Goal: Task Accomplishment & Management: Use online tool/utility

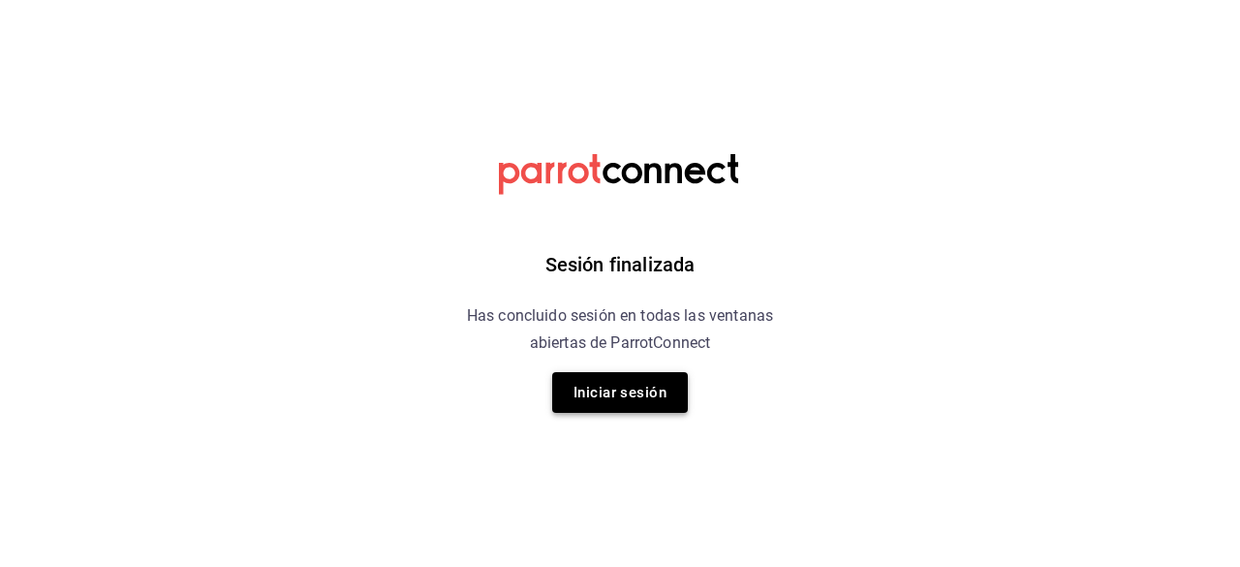
click at [578, 388] on button "Iniciar sesión" at bounding box center [620, 392] width 136 height 41
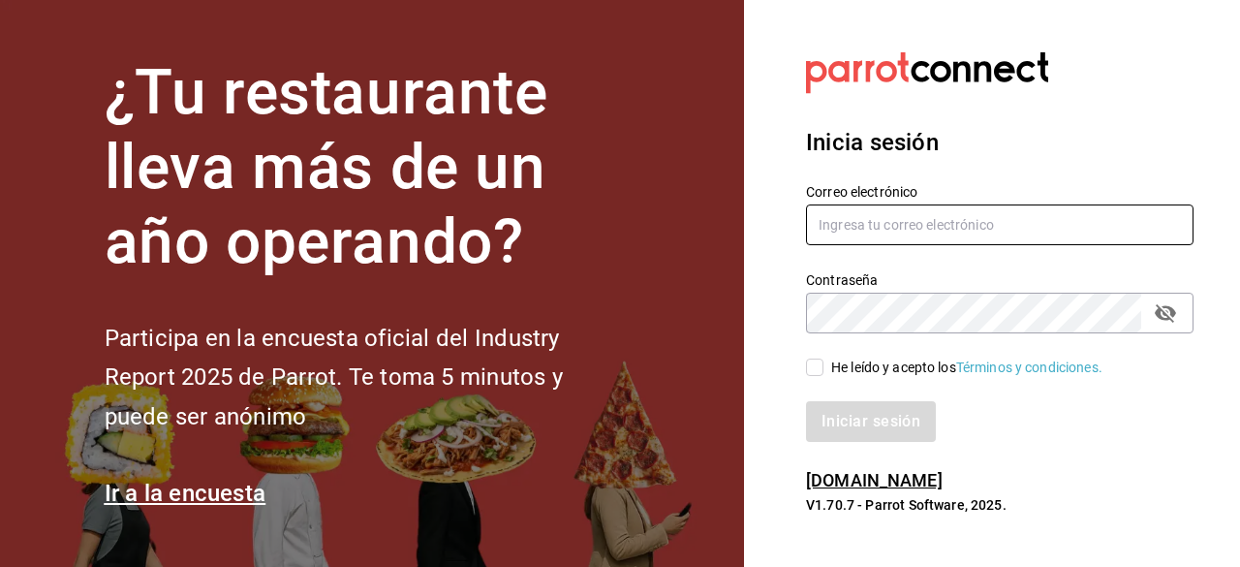
type input "jamez1292@gmail.com"
click at [818, 365] on input "He leído y acepto los Términos y condiciones." at bounding box center [814, 366] width 17 height 17
checkbox input "true"
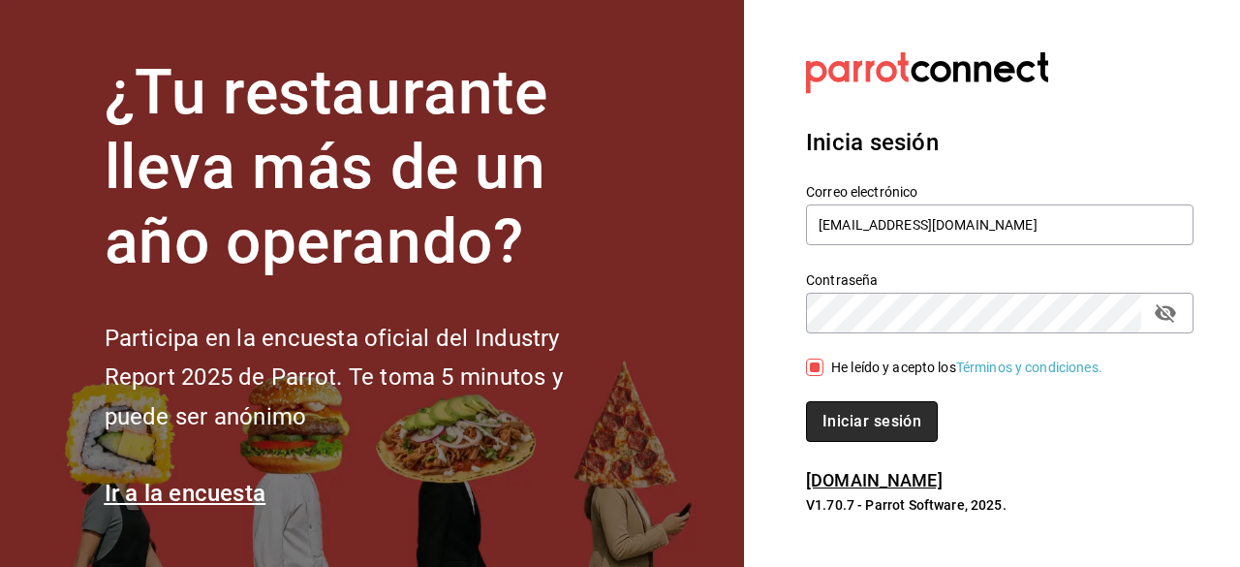
click at [859, 427] on button "Iniciar sesión" at bounding box center [872, 421] width 132 height 41
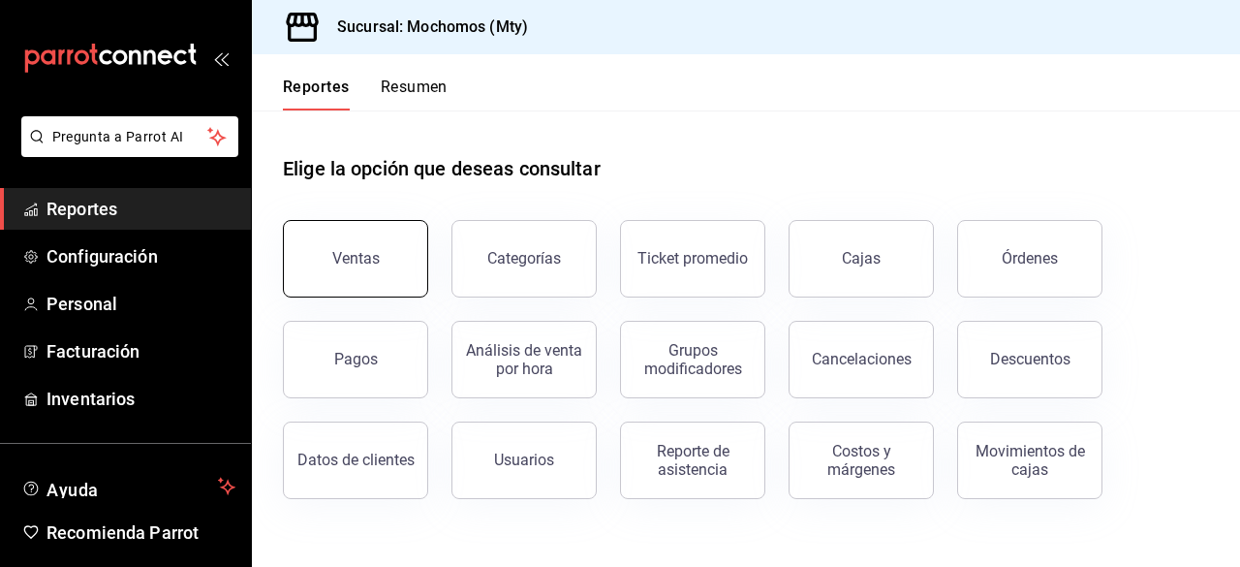
click at [406, 247] on button "Ventas" at bounding box center [355, 258] width 145 height 77
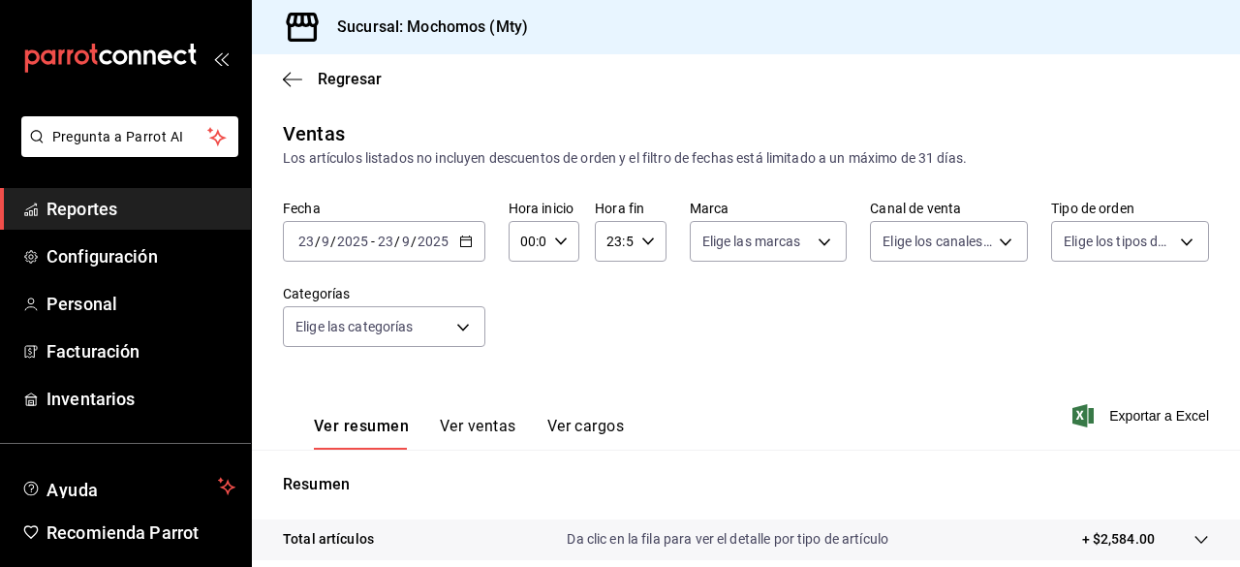
click at [467, 243] on icon "button" at bounding box center [466, 241] width 14 height 14
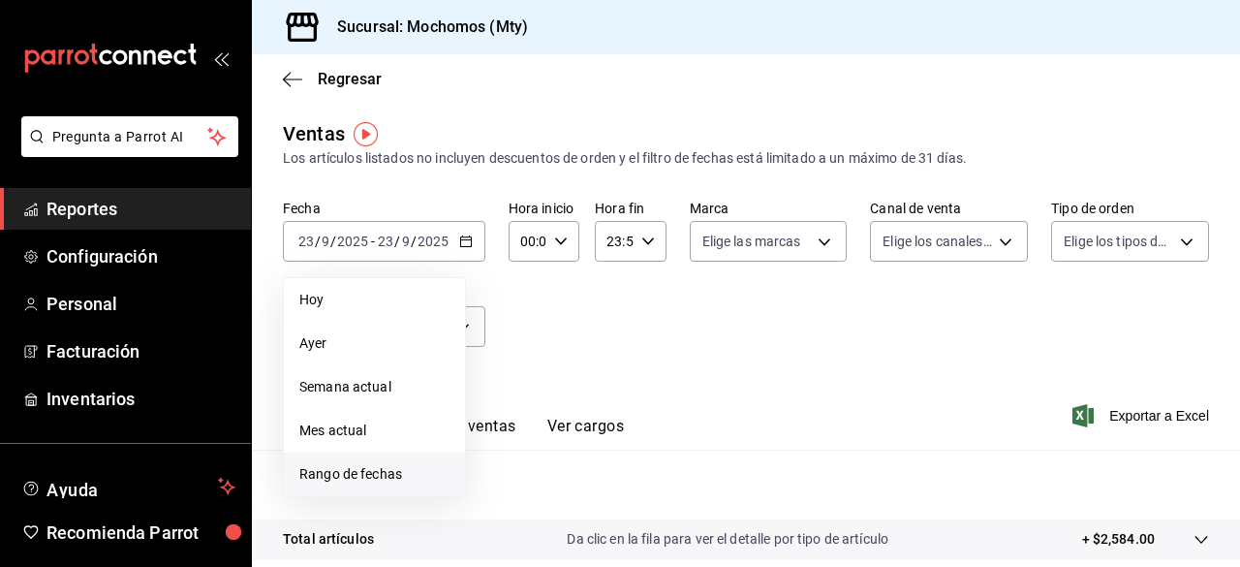
click at [351, 480] on span "Rango de fechas" at bounding box center [374, 474] width 150 height 20
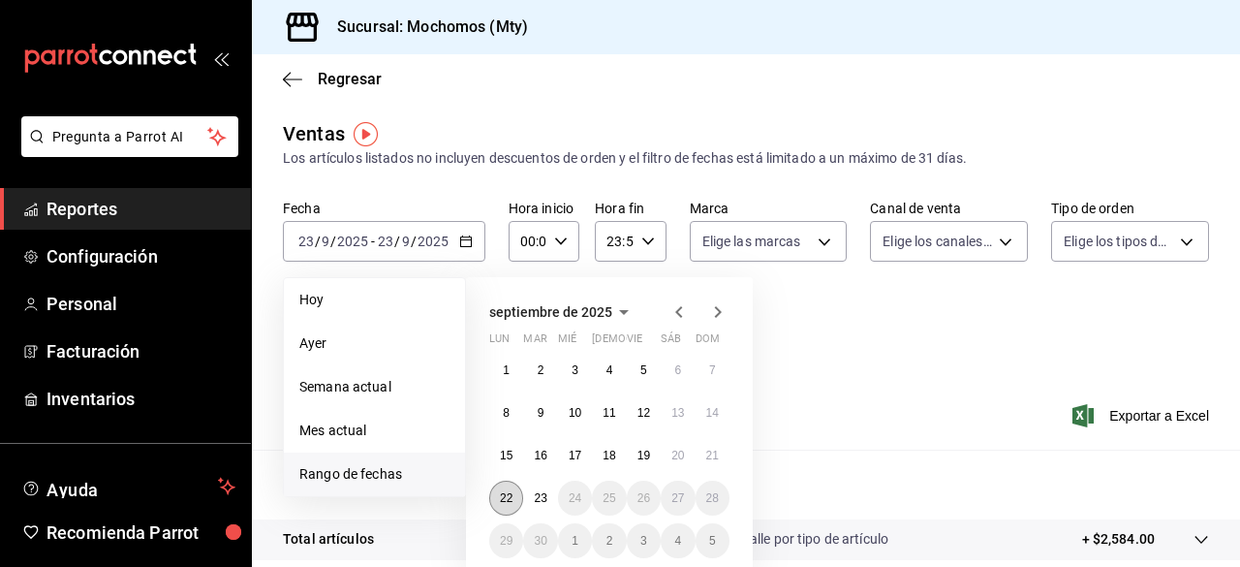
click at [516, 493] on button "22" at bounding box center [506, 497] width 34 height 35
drag, startPoint x: 516, startPoint y: 493, endPoint x: 537, endPoint y: 495, distance: 20.4
click at [537, 495] on div "1 2 3 4 5 6 7 8 9 10 11 12 13 14 15 16 17 18 19 20 21 22 23 24 25 26 27 28 29 3…" at bounding box center [609, 455] width 240 height 205
click at [537, 495] on abbr "23" at bounding box center [540, 498] width 13 height 14
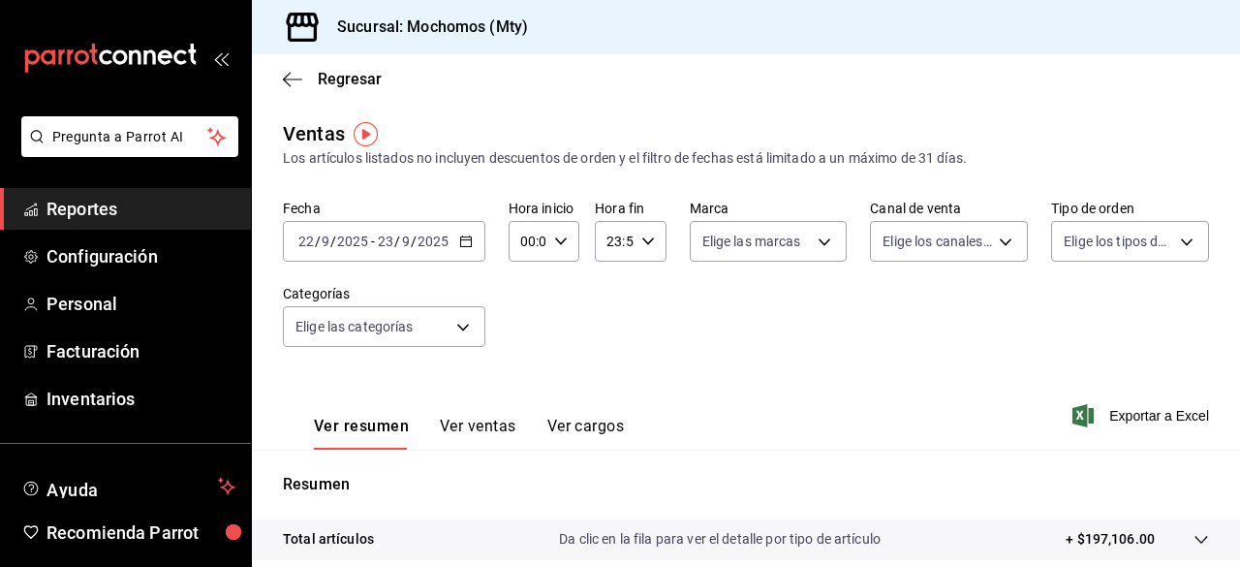
click at [556, 251] on div "00:00 Hora inicio" at bounding box center [544, 241] width 71 height 41
click at [523, 305] on button "05" at bounding box center [524, 296] width 27 height 39
type input "05:00"
click at [649, 238] on div at bounding box center [620, 283] width 1240 height 567
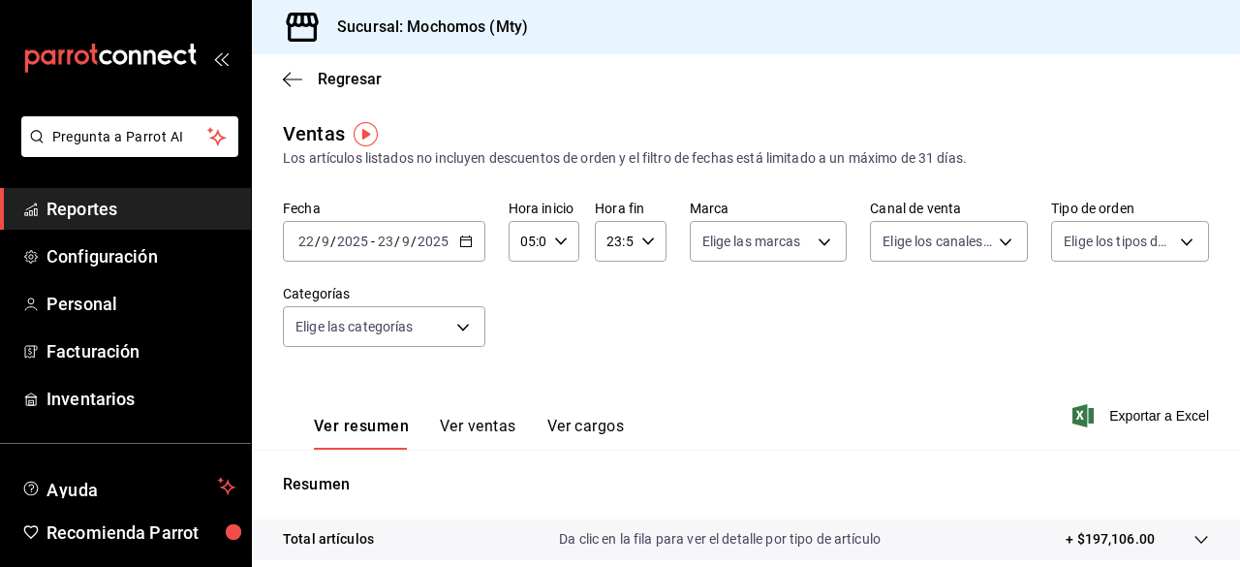
click at [643, 235] on icon "button" at bounding box center [648, 241] width 14 height 14
click at [607, 351] on span "05" at bounding box center [609, 348] width 4 height 15
click at [645, 289] on span "00" at bounding box center [644, 290] width 4 height 15
type input "05:00"
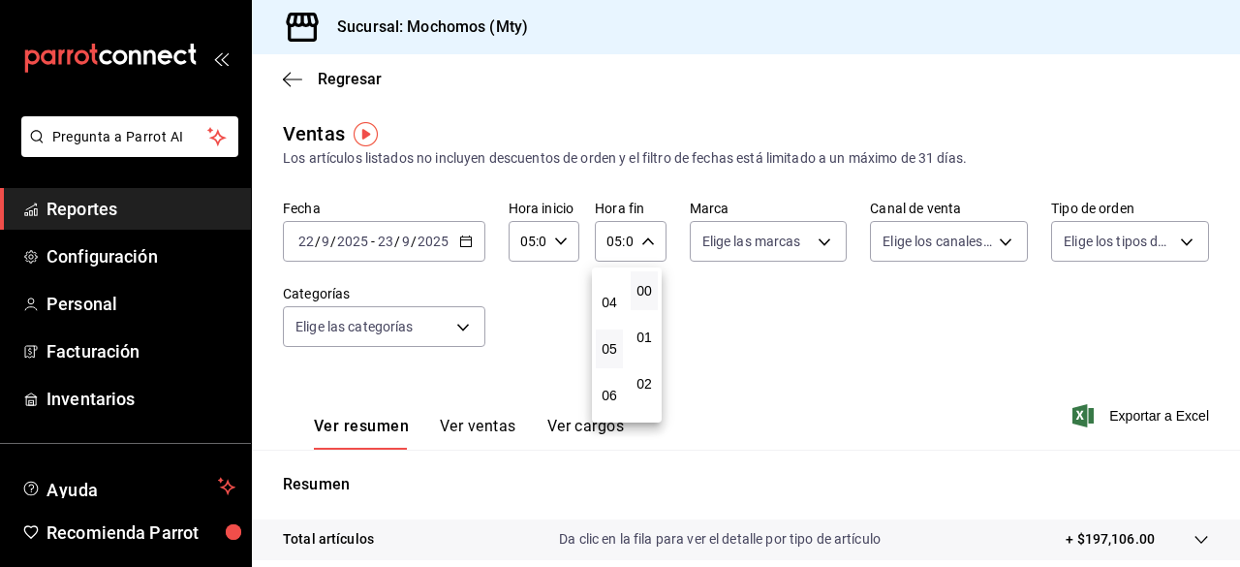
click at [783, 233] on div at bounding box center [620, 283] width 1240 height 567
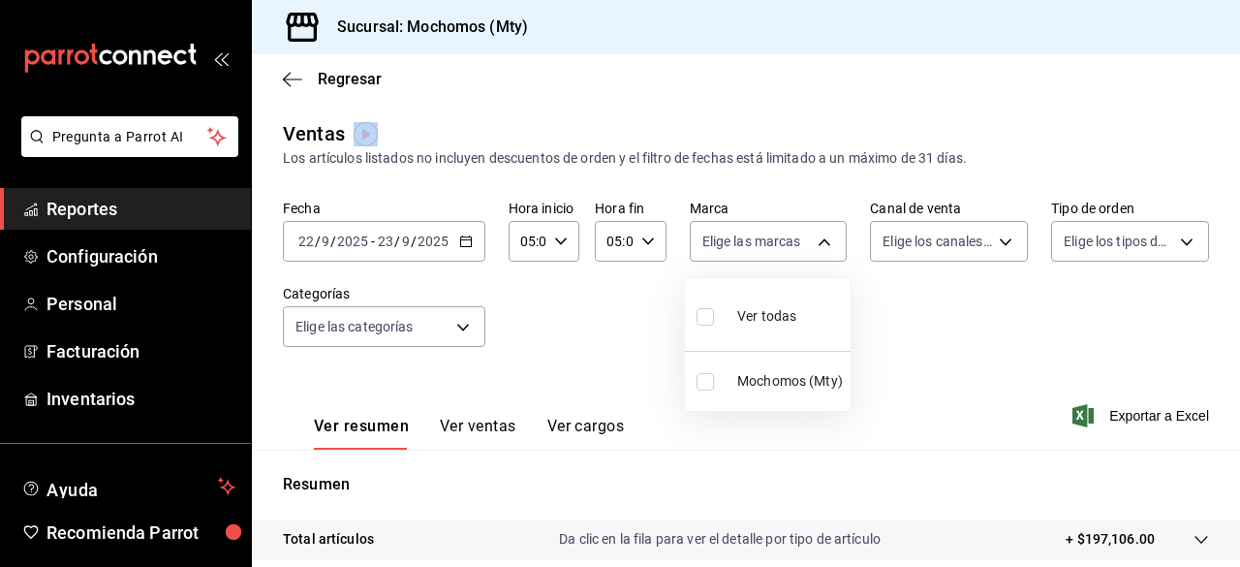
click at [783, 233] on body "Pregunta a Parrot AI Reportes Configuración Personal Facturación Inventarios Ay…" at bounding box center [620, 283] width 1240 height 567
click at [706, 313] on input "checkbox" at bounding box center [705, 316] width 17 height 17
checkbox input "true"
type input "b352ad34-a903-4246-b8b1-197398375429"
checkbox input "true"
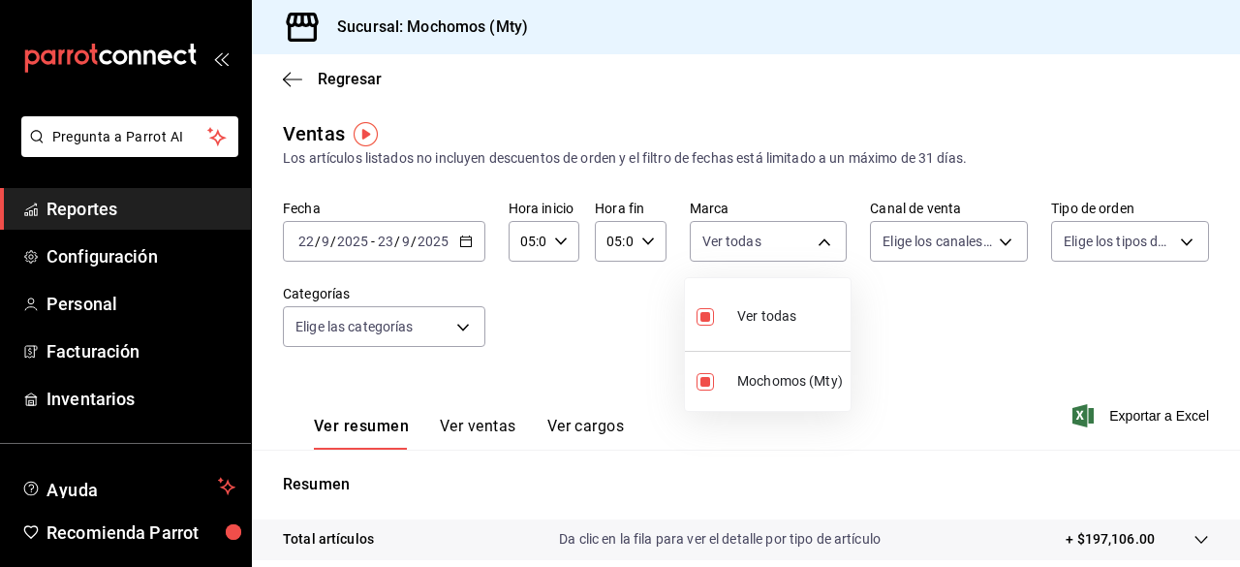
click at [934, 242] on div at bounding box center [620, 283] width 1240 height 567
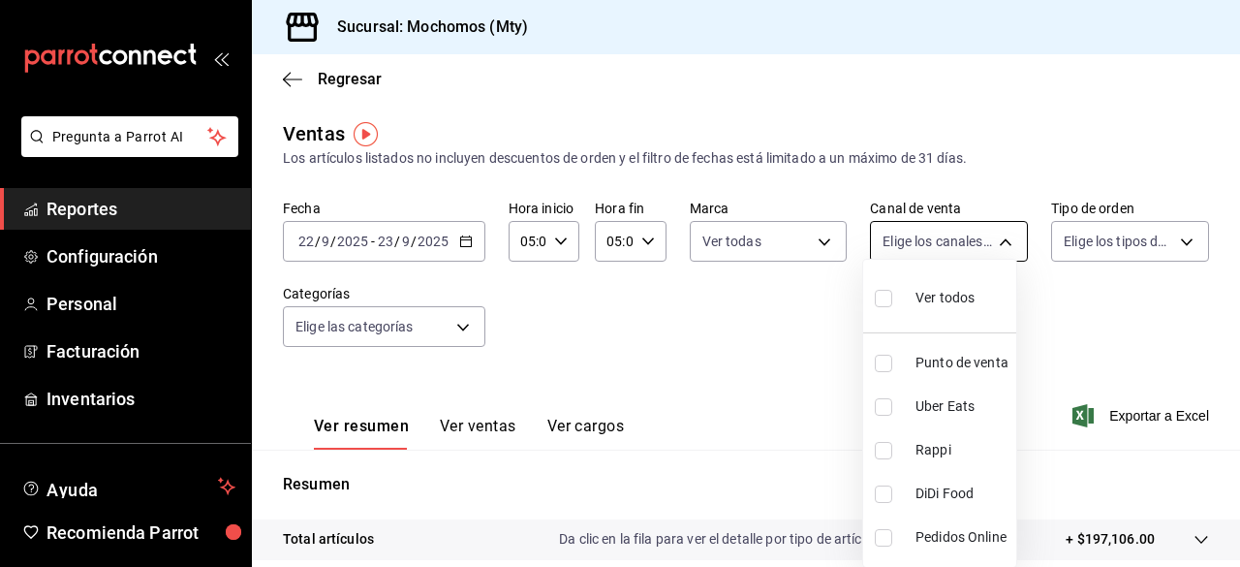
click at [932, 242] on body "Pregunta a Parrot AI Reportes Configuración Personal Facturación Inventarios Ay…" at bounding box center [620, 283] width 1240 height 567
click at [883, 297] on input "checkbox" at bounding box center [883, 298] width 17 height 17
checkbox input "true"
type input "PARROT,UBER_EATS,RAPPI,DIDI_FOOD,ONLINE"
checkbox input "true"
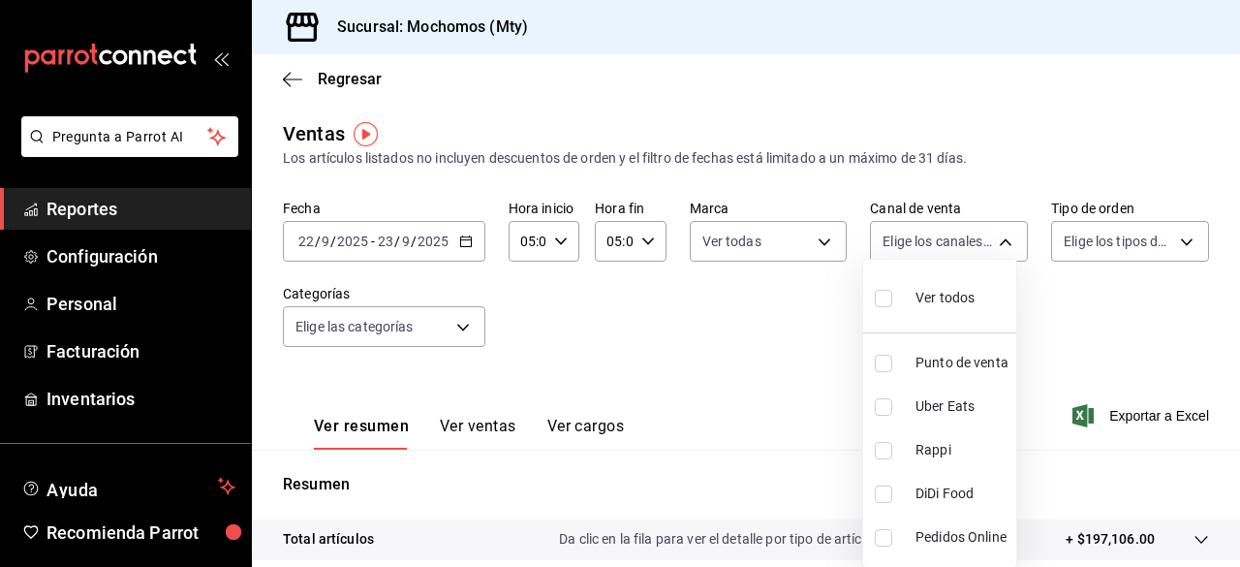
checkbox input "true"
click at [1090, 230] on div at bounding box center [620, 283] width 1240 height 567
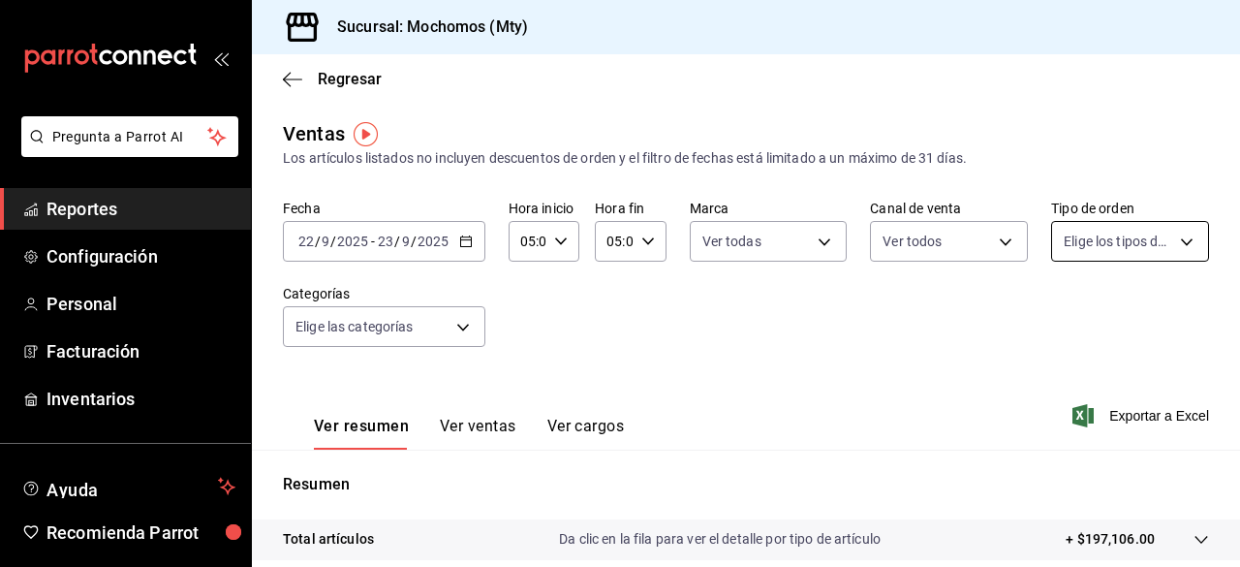
click at [1086, 241] on body "Pregunta a Parrot AI Reportes Configuración Personal Facturación Inventarios Ay…" at bounding box center [620, 283] width 1240 height 567
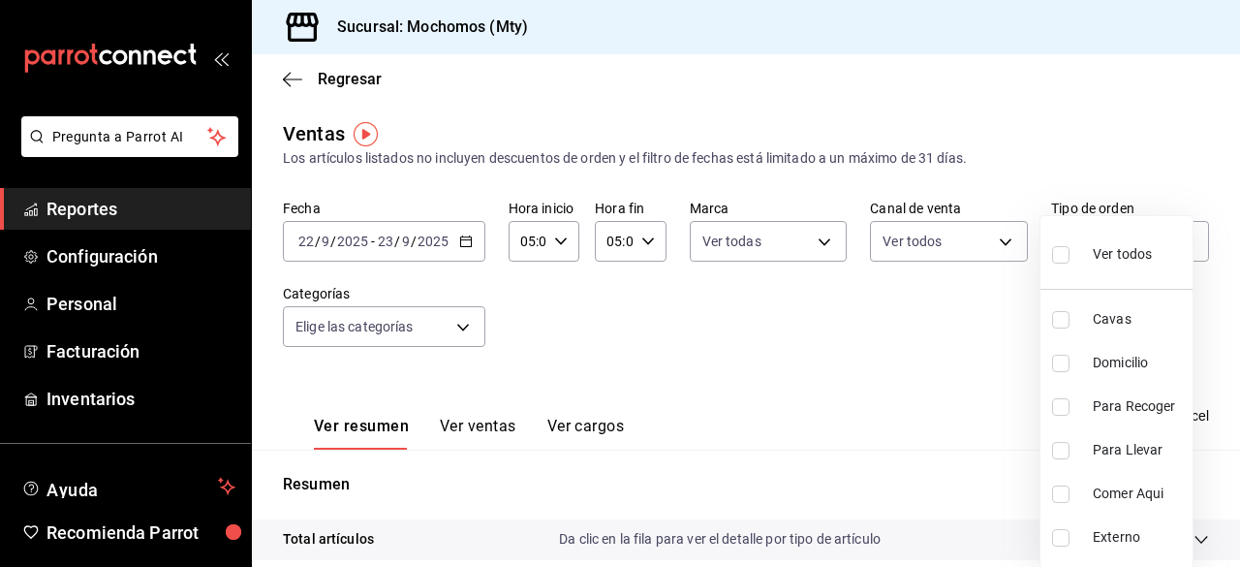
click at [1061, 259] on input "checkbox" at bounding box center [1060, 254] width 17 height 17
checkbox input "true"
type input "7f152bcd-c808-43b1-8377-7ee3764f5c48,abc1671a-a22f-403c-8860-9d090036c428,f5090…"
checkbox input "true"
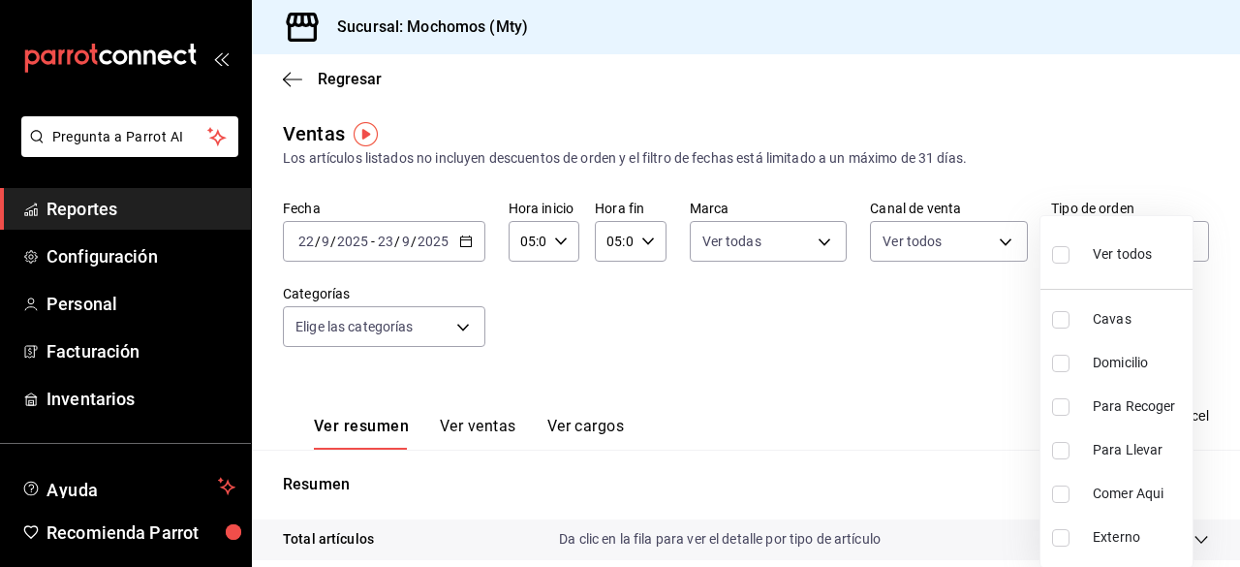
checkbox input "true"
click at [455, 323] on div at bounding box center [620, 283] width 1240 height 567
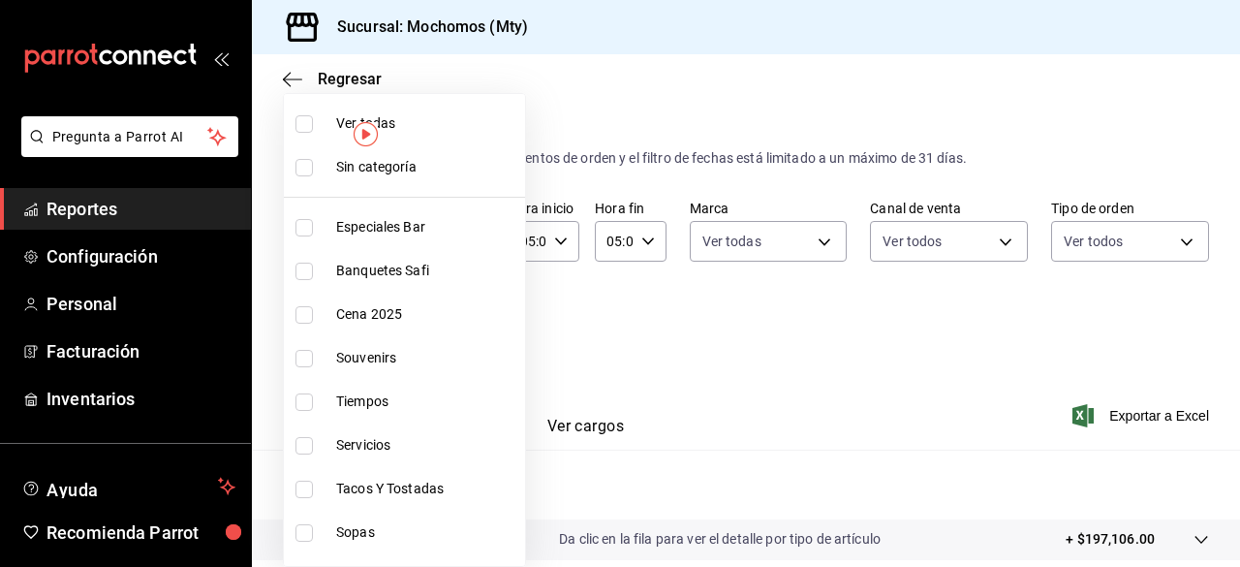
click at [457, 329] on body "Pregunta a Parrot AI Reportes Configuración Personal Facturación Inventarios Ay…" at bounding box center [620, 283] width 1240 height 567
click at [308, 117] on input "checkbox" at bounding box center [303, 123] width 17 height 17
checkbox input "true"
type input "ca062f0f-28a6-4a2e-835a-bf626b46f614,ff02f0f8-cf27-4ea8-b513-1d5c0356e4fc,aaf97…"
checkbox input "true"
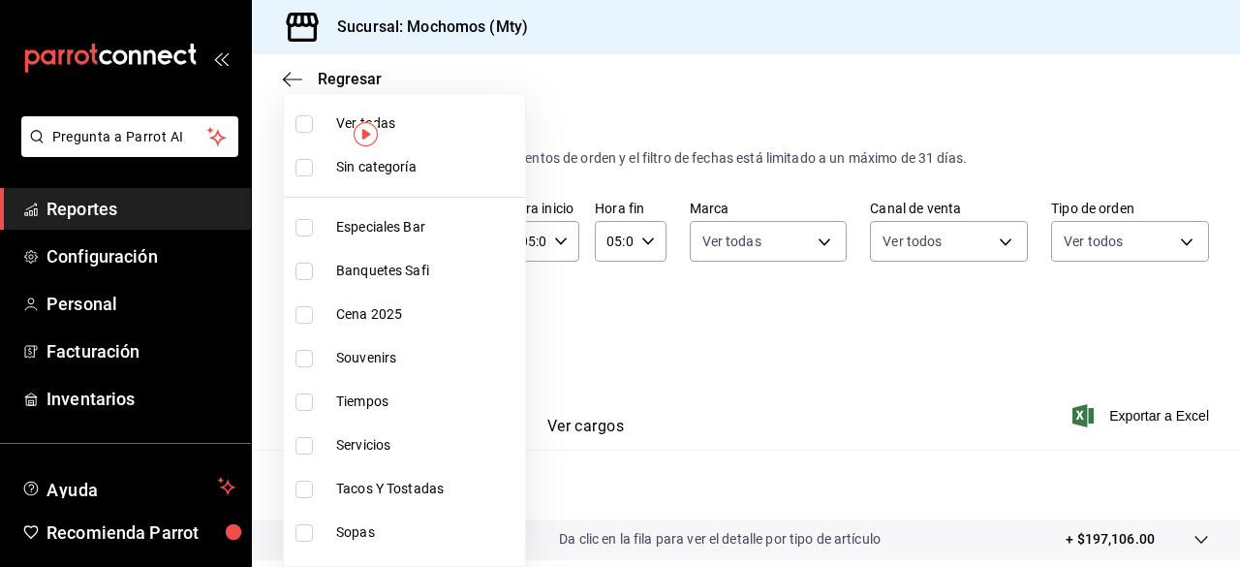
checkbox input "true"
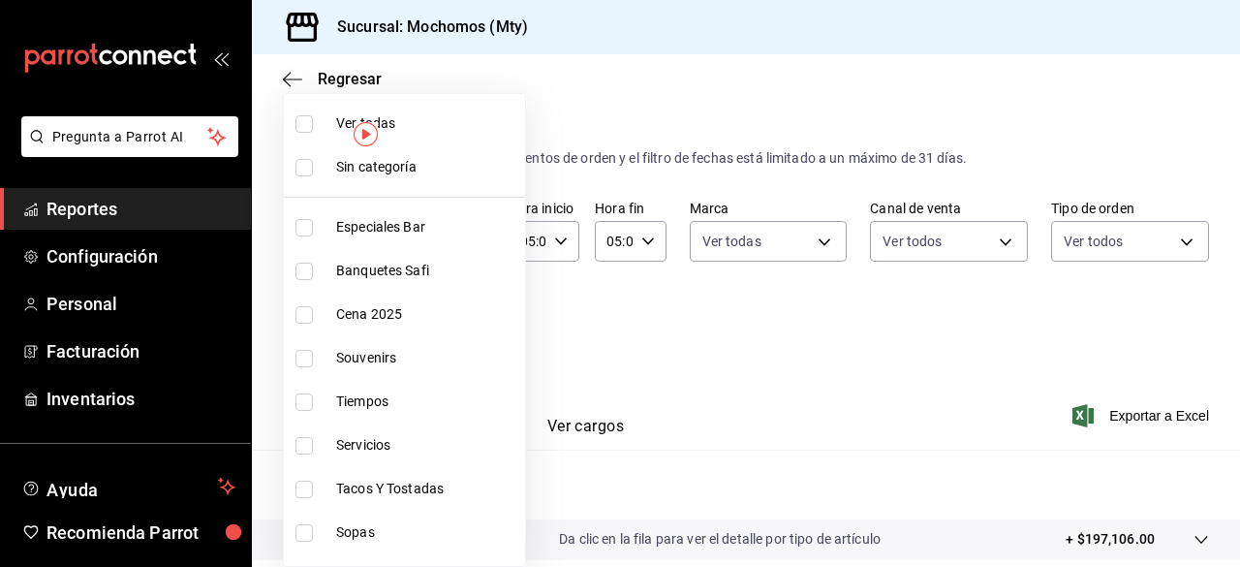
checkbox input "true"
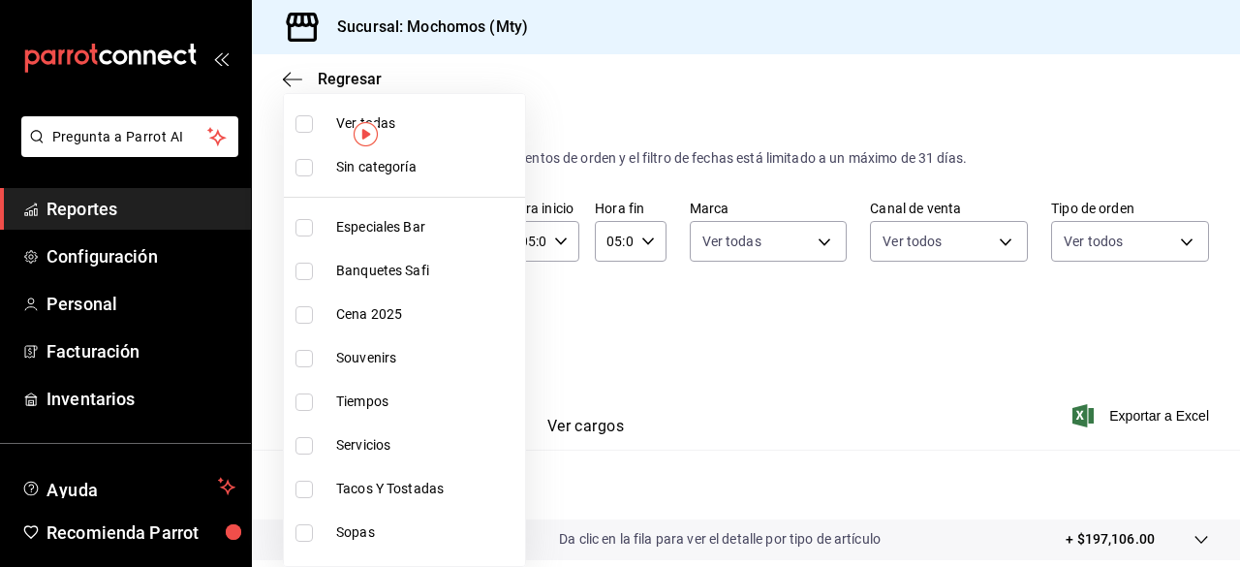
checkbox input "true"
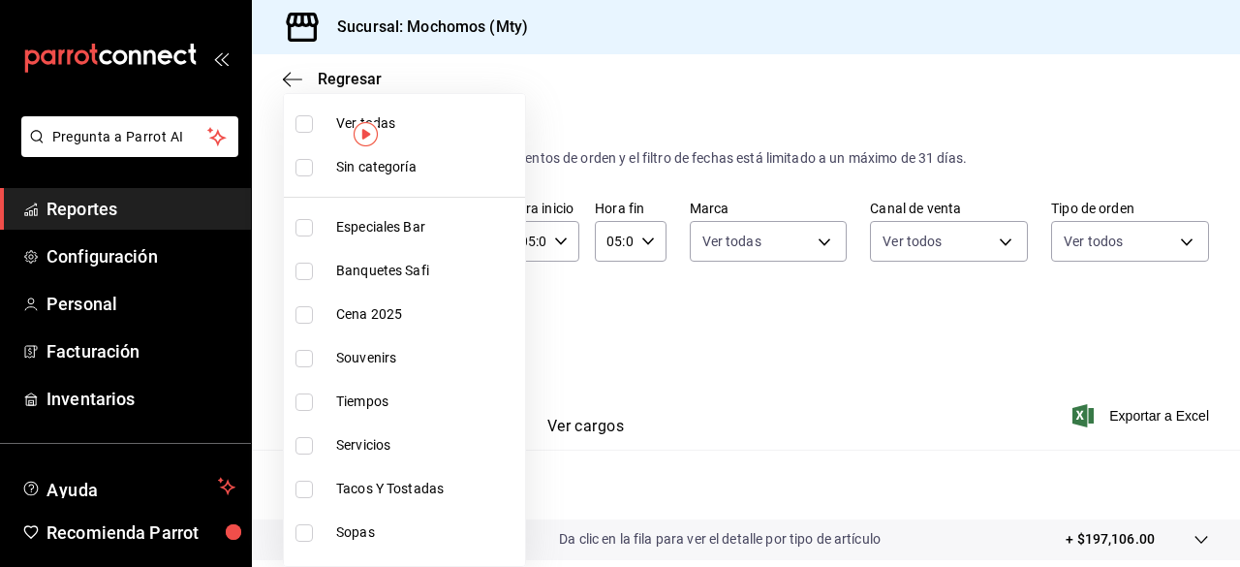
checkbox input "true"
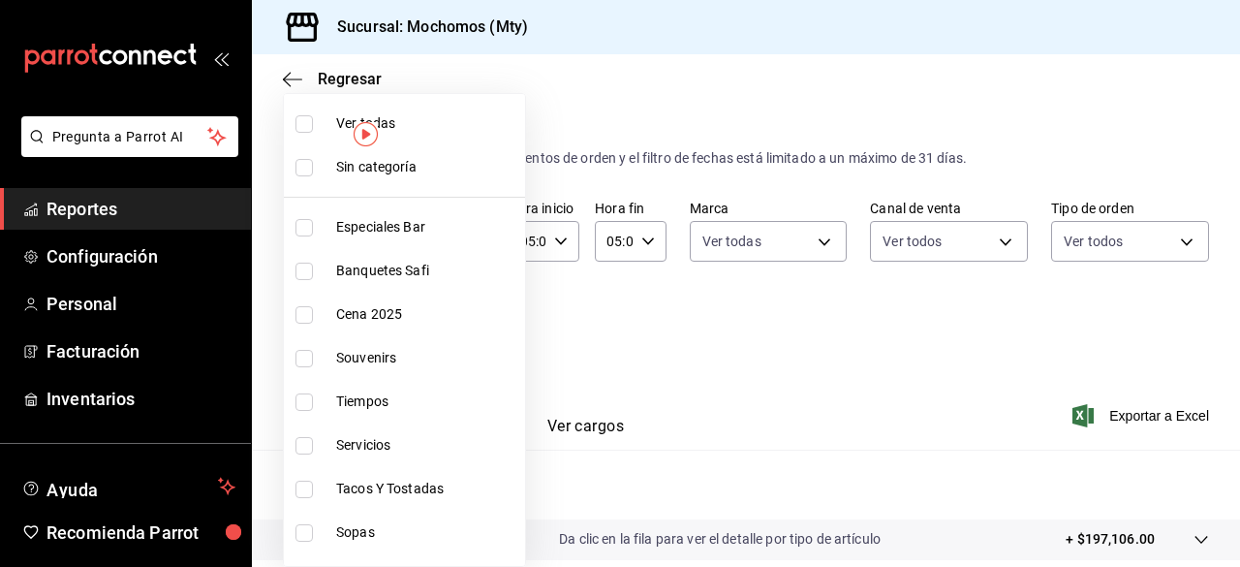
checkbox input "true"
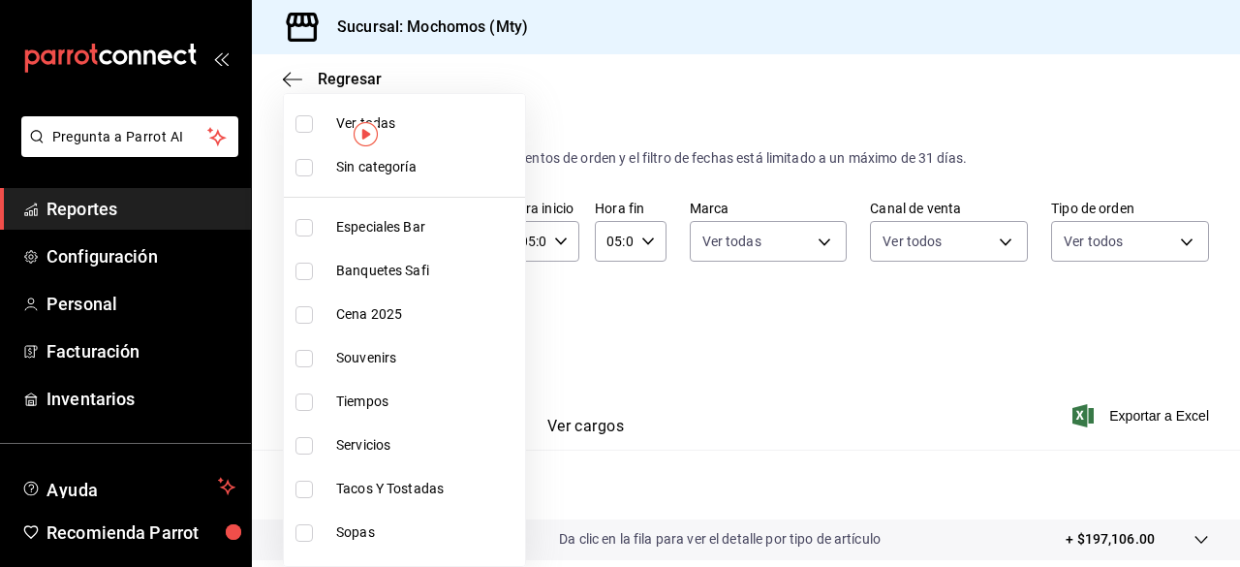
checkbox input "true"
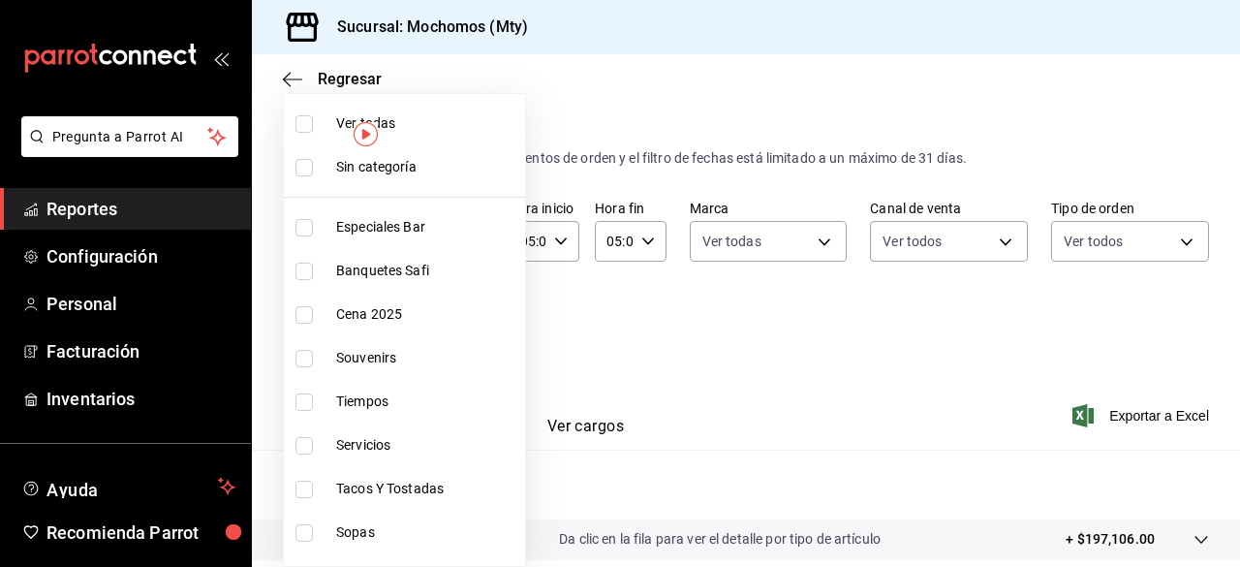
checkbox input "true"
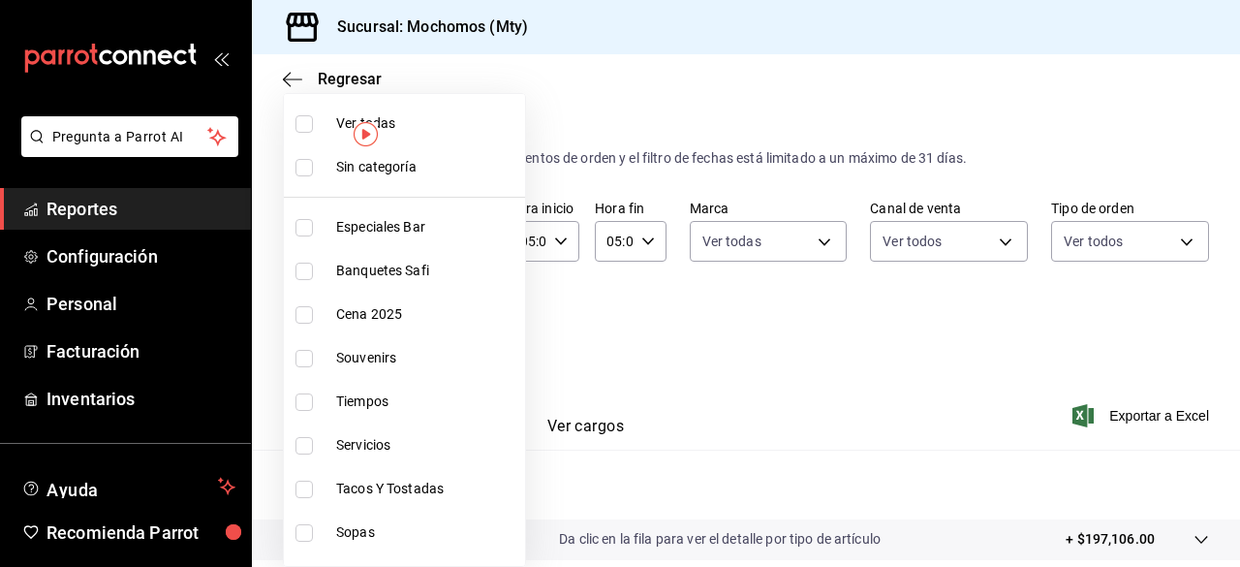
checkbox input "true"
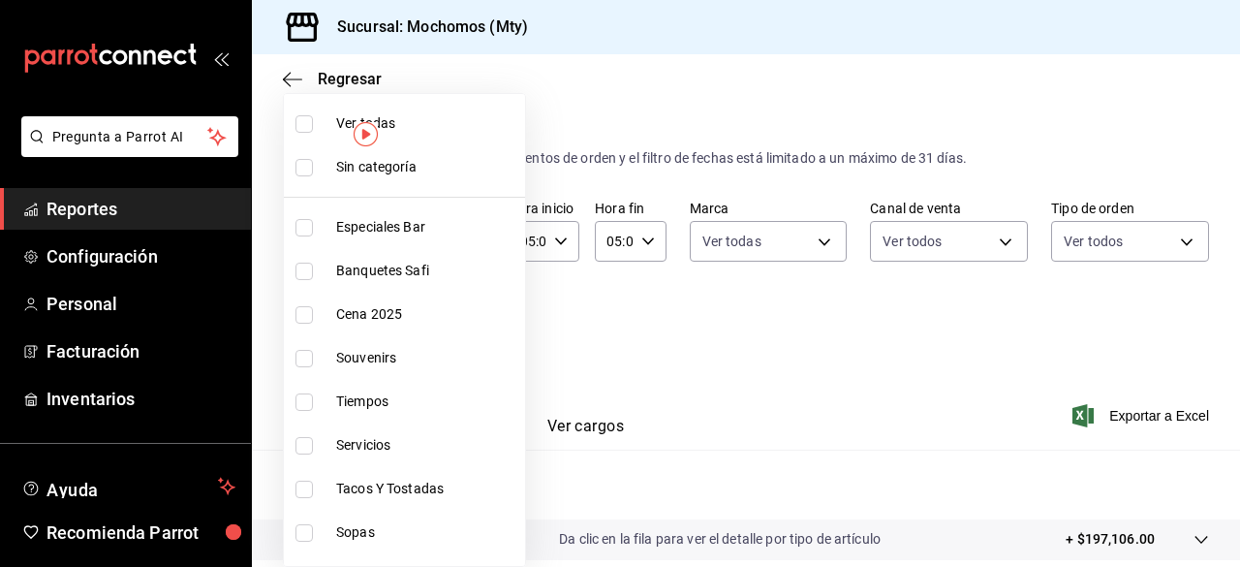
checkbox input "true"
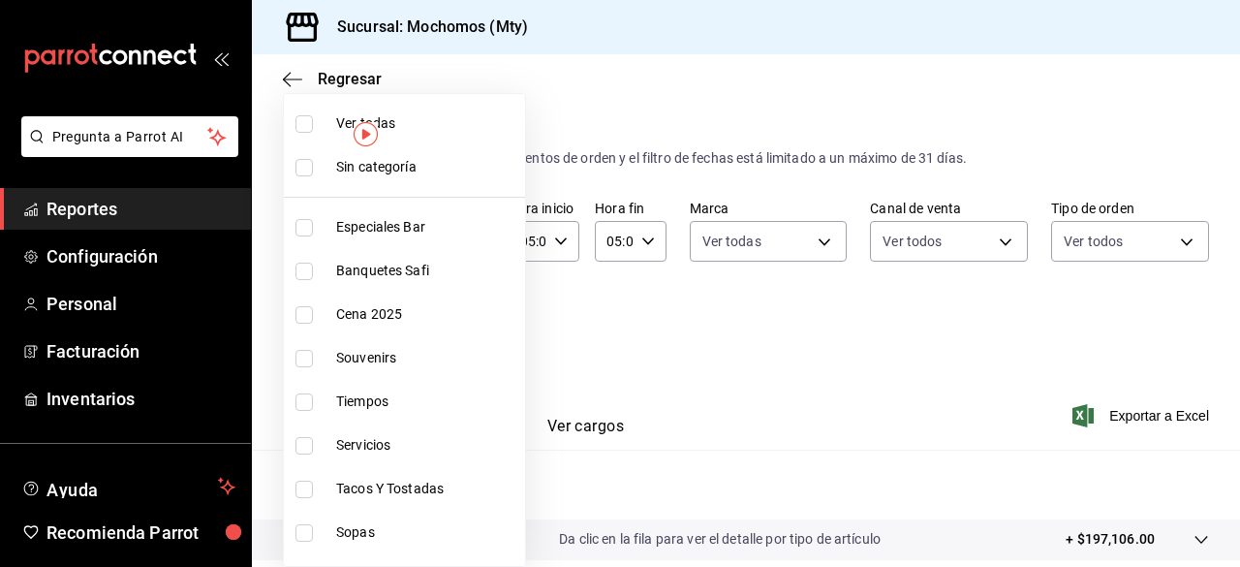
checkbox input "true"
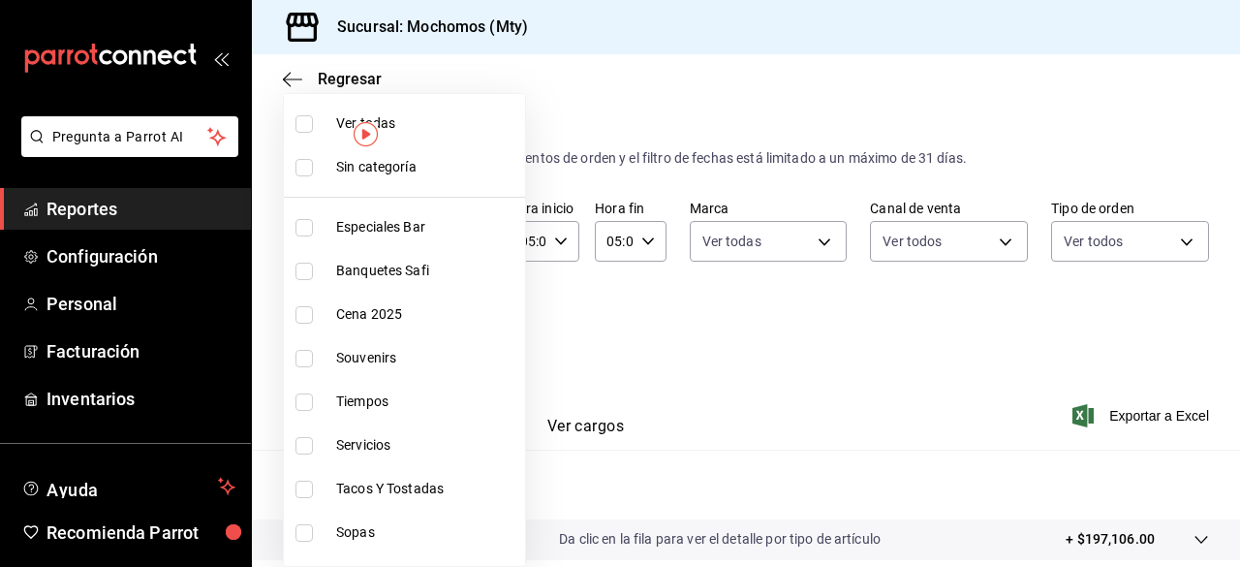
checkbox input "true"
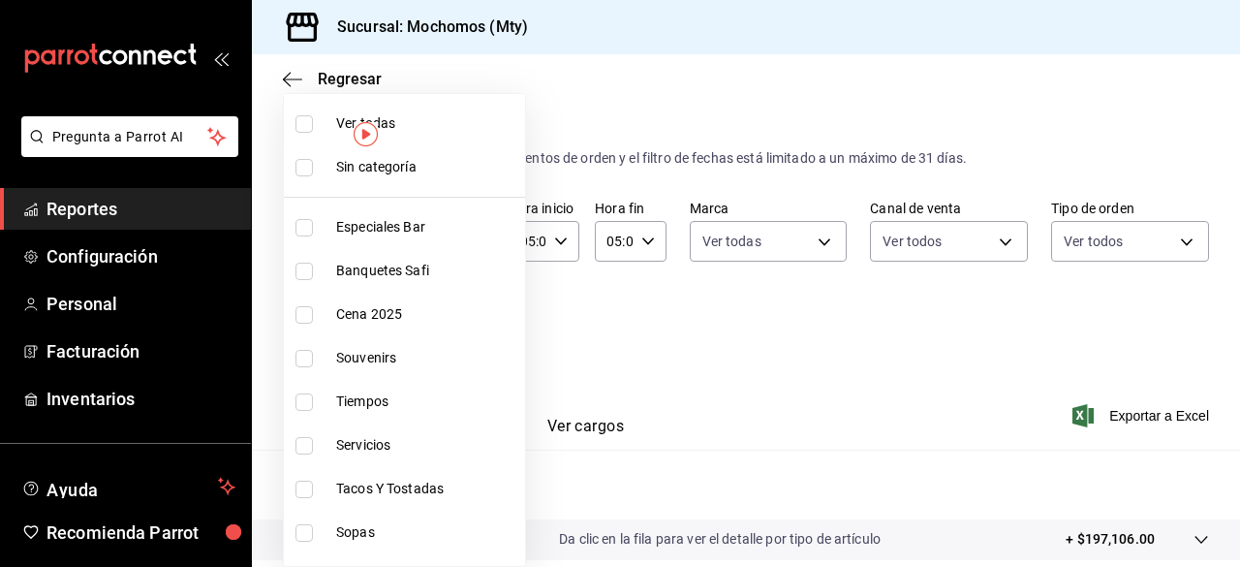
checkbox input "true"
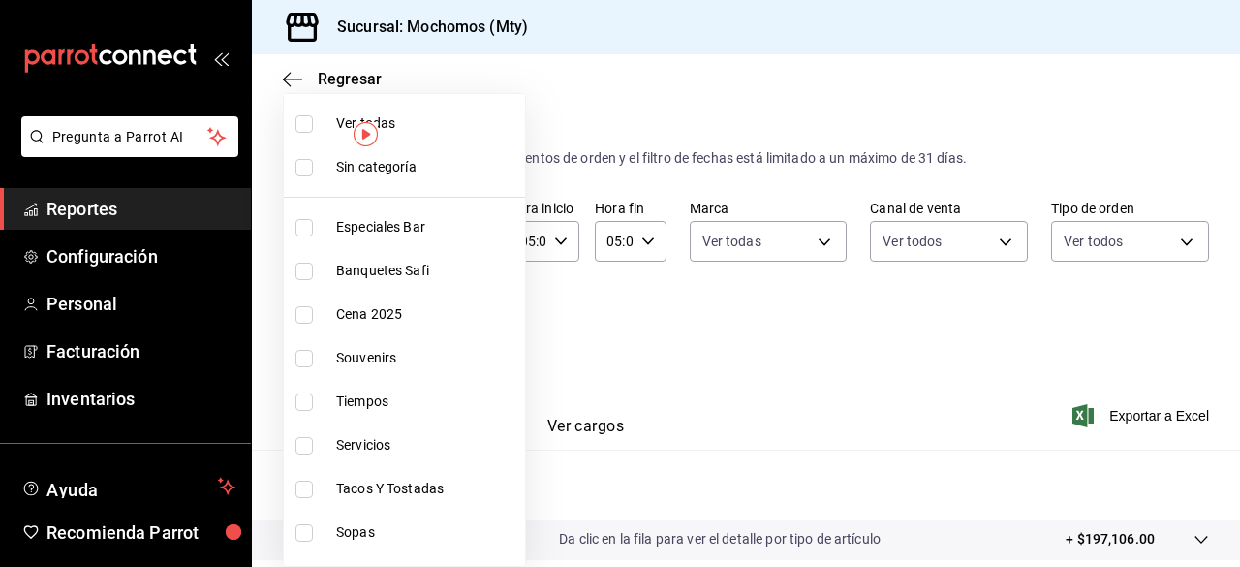
checkbox input "true"
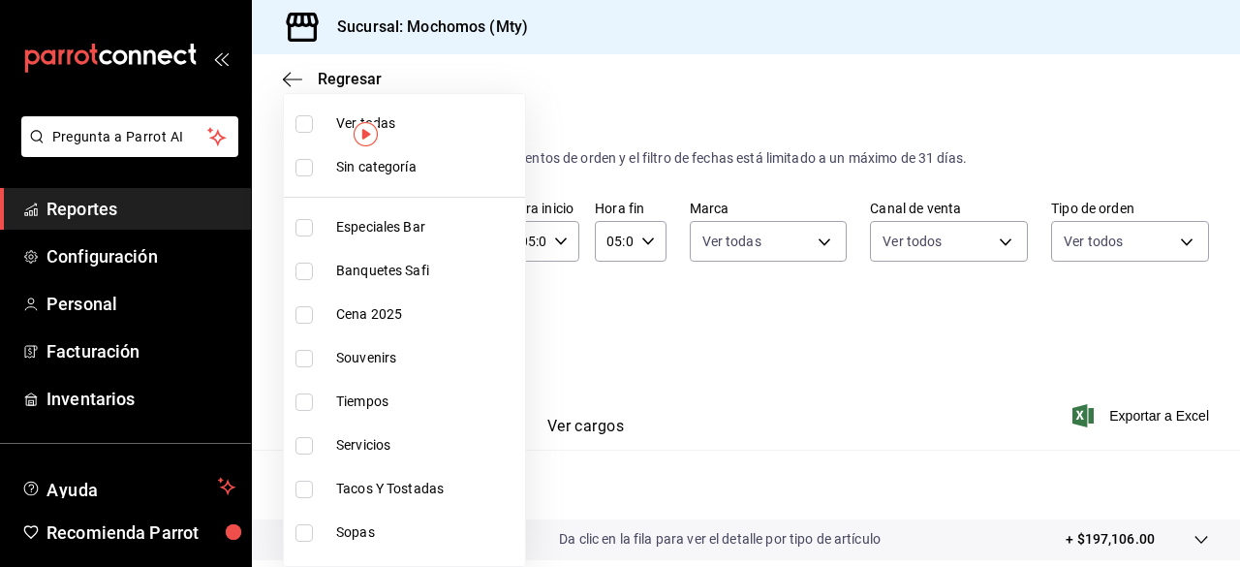
checkbox input "true"
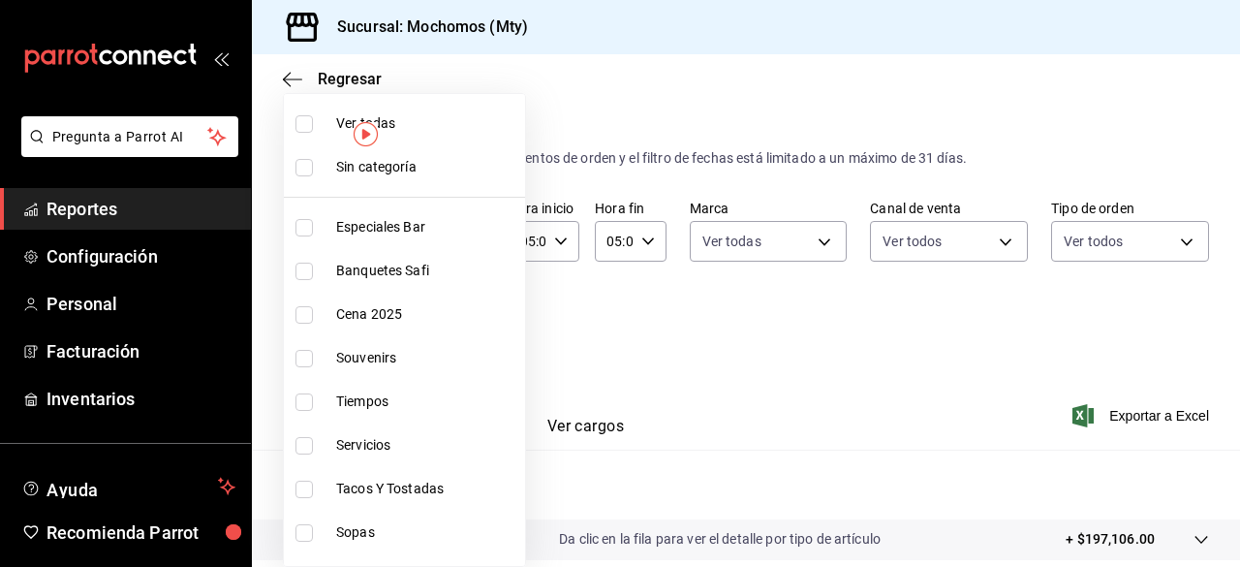
checkbox input "true"
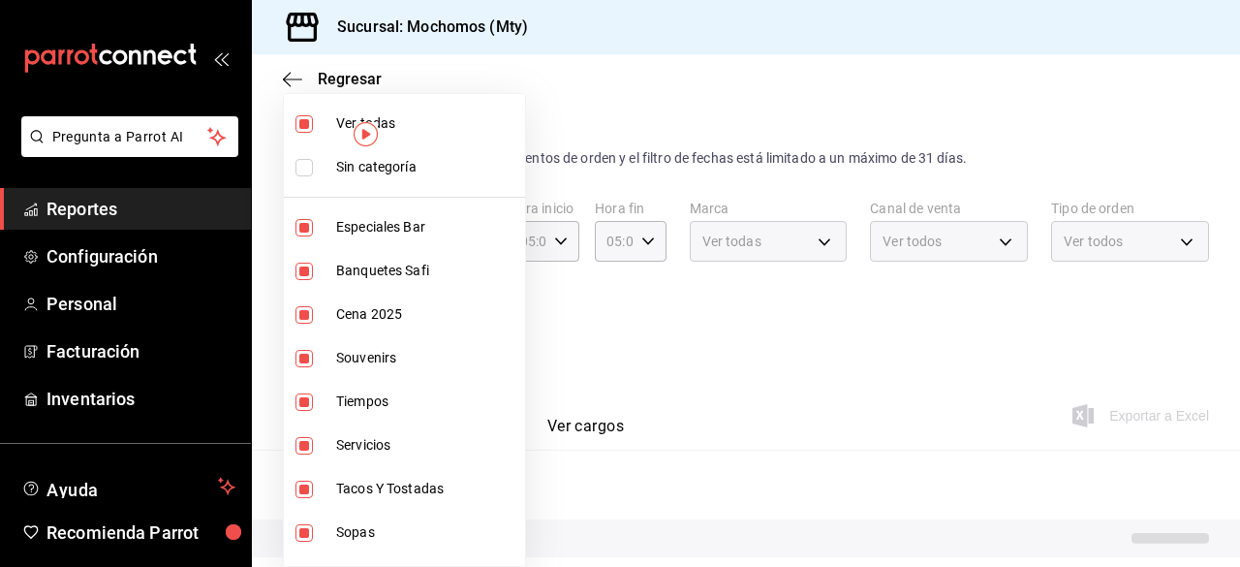
click at [305, 171] on input "checkbox" at bounding box center [303, 167] width 17 height 17
checkbox input "true"
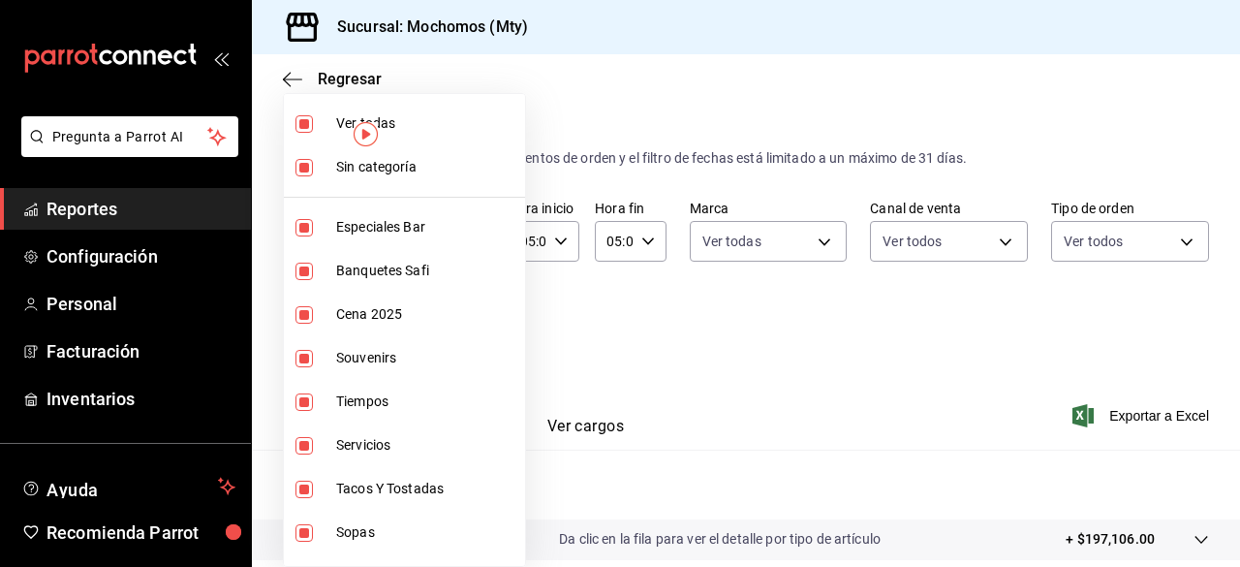
click at [929, 373] on div at bounding box center [620, 283] width 1240 height 567
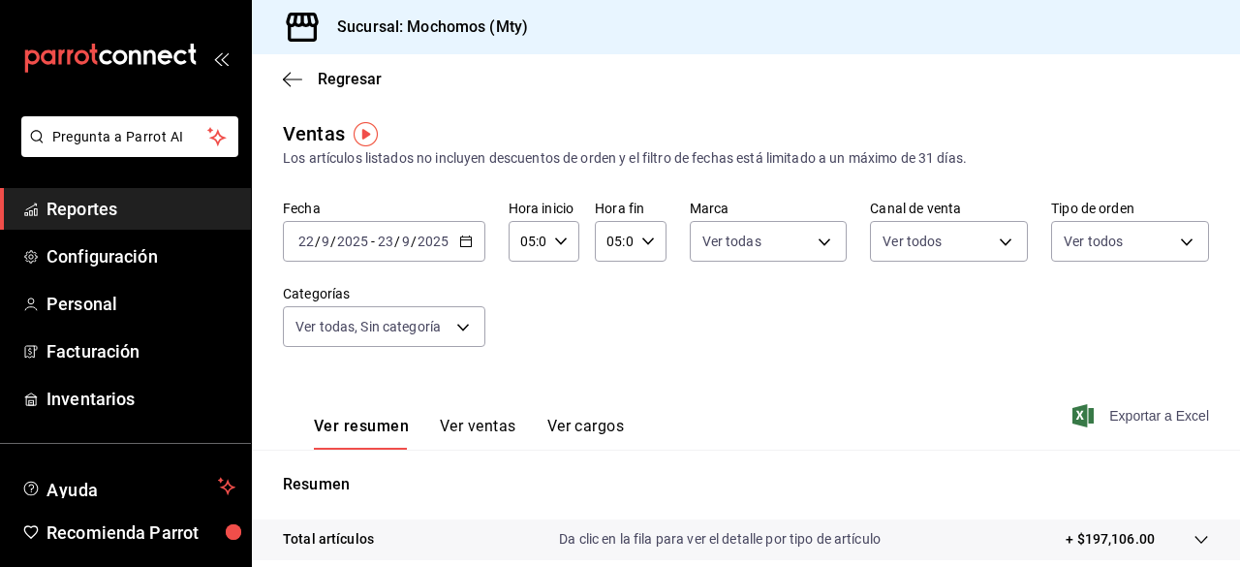
click at [1072, 418] on icon "button" at bounding box center [1082, 415] width 21 height 23
click at [110, 205] on span "Reportes" at bounding box center [140, 209] width 189 height 26
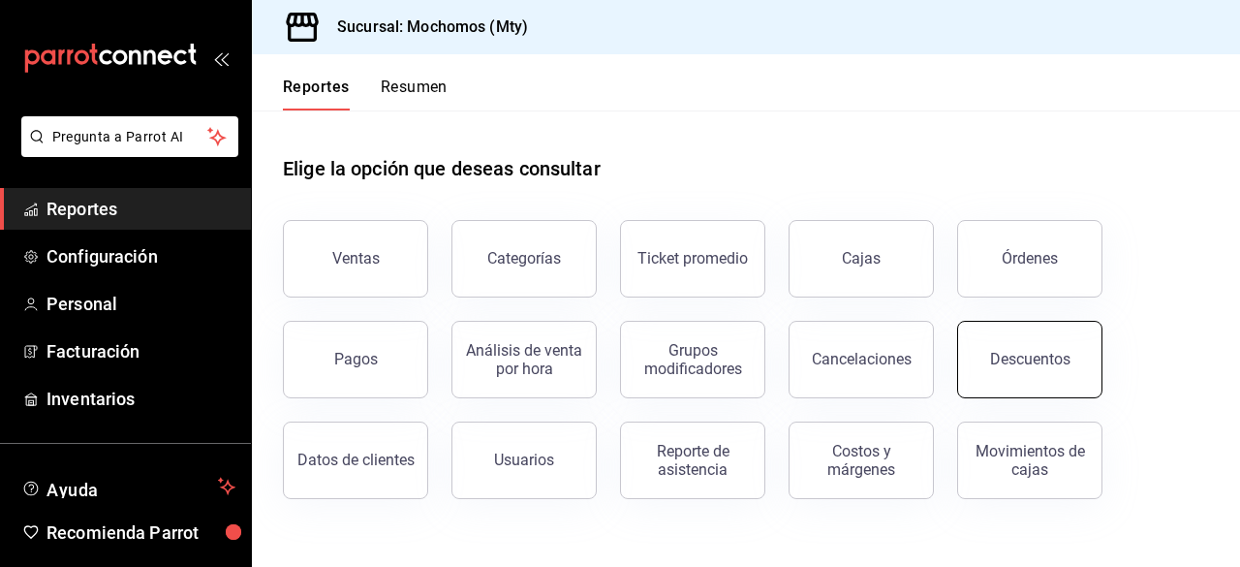
click at [1025, 357] on div "Descuentos" at bounding box center [1030, 359] width 80 height 18
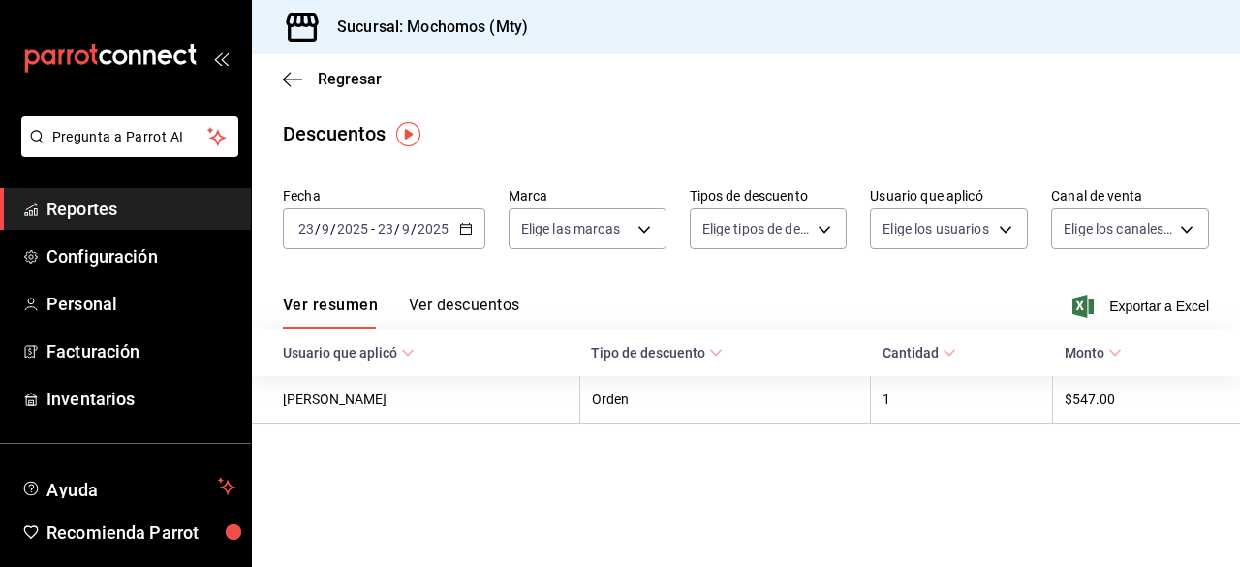
click at [463, 215] on div "[DATE] [DATE] - [DATE] [DATE]" at bounding box center [384, 228] width 202 height 41
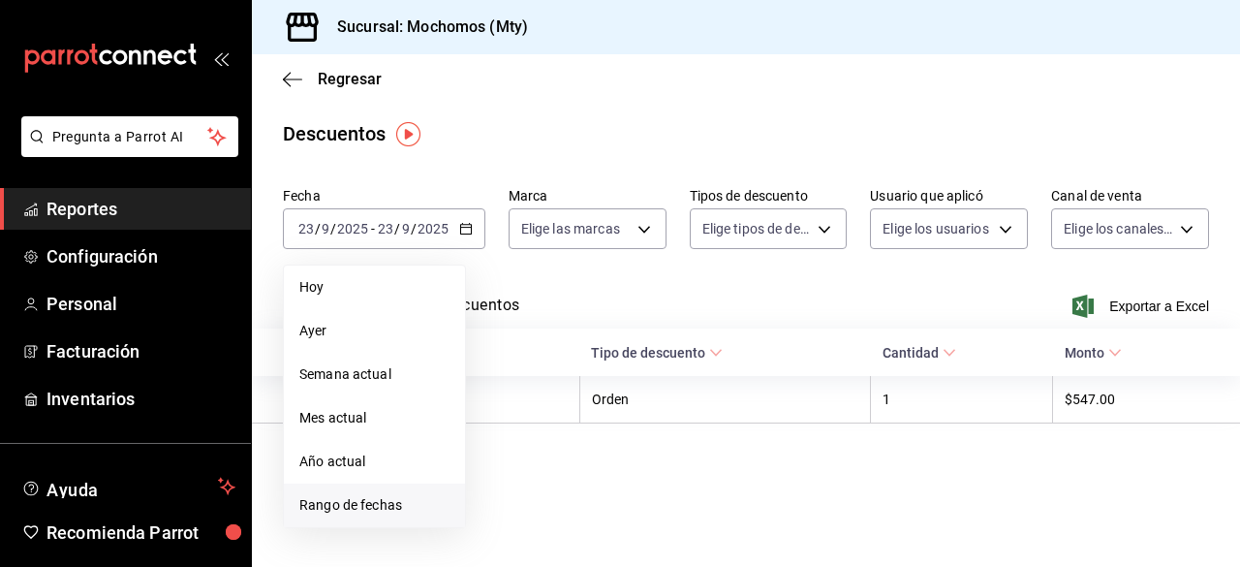
click at [331, 514] on span "Rango de fechas" at bounding box center [374, 505] width 150 height 20
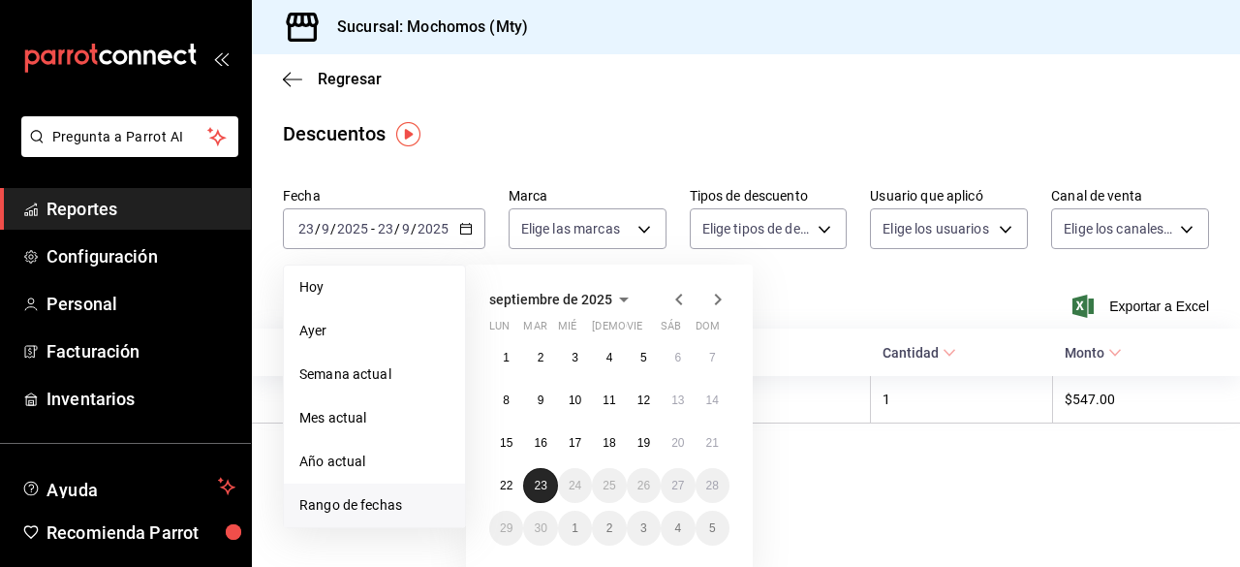
click at [537, 484] on abbr "23" at bounding box center [540, 486] width 13 height 14
click at [507, 484] on abbr "22" at bounding box center [506, 486] width 13 height 14
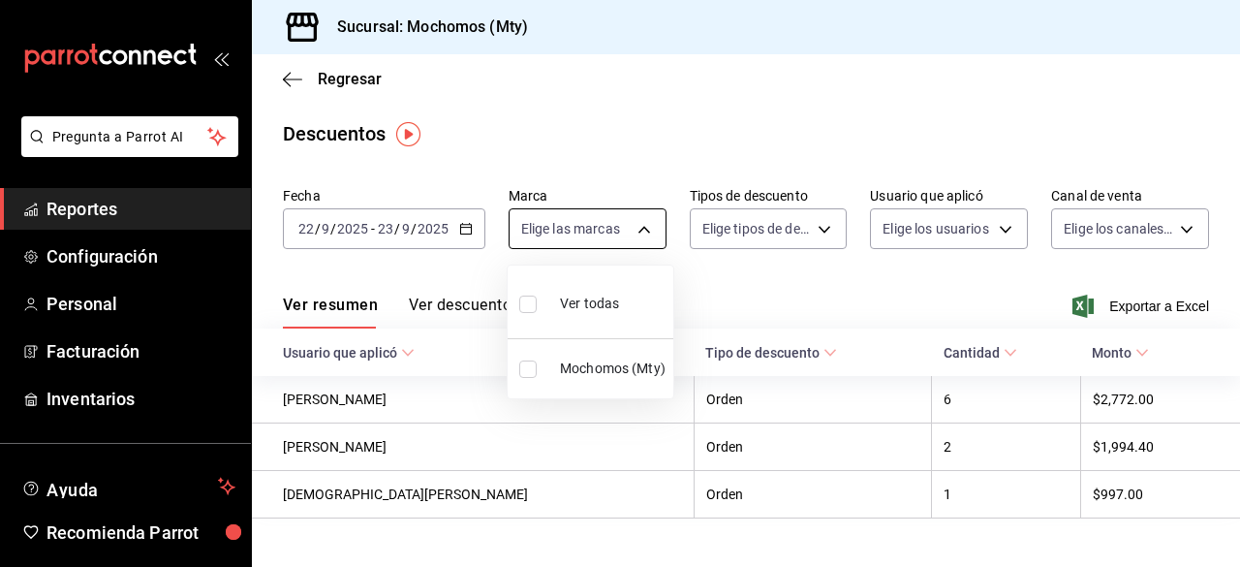
click at [639, 226] on body "Pregunta a Parrot AI Reportes Configuración Personal Facturación Inventarios Ay…" at bounding box center [620, 283] width 1240 height 567
click at [533, 302] on input "checkbox" at bounding box center [527, 303] width 17 height 17
checkbox input "true"
type input "b352ad34-a903-4246-b8b1-197398375429"
checkbox input "true"
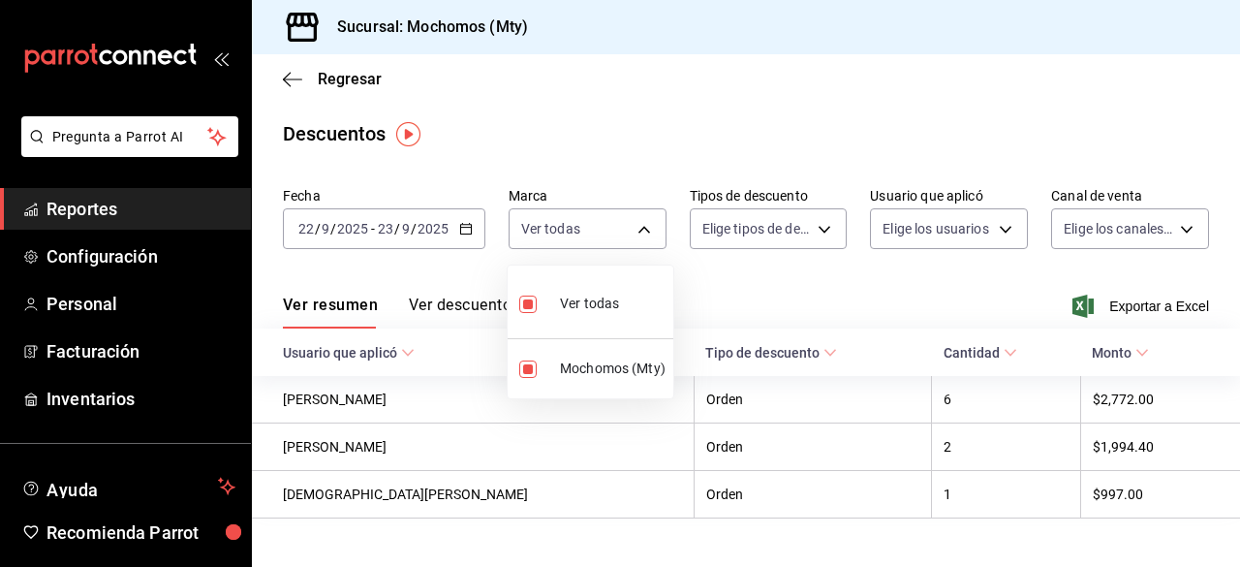
click at [790, 220] on div at bounding box center [620, 283] width 1240 height 567
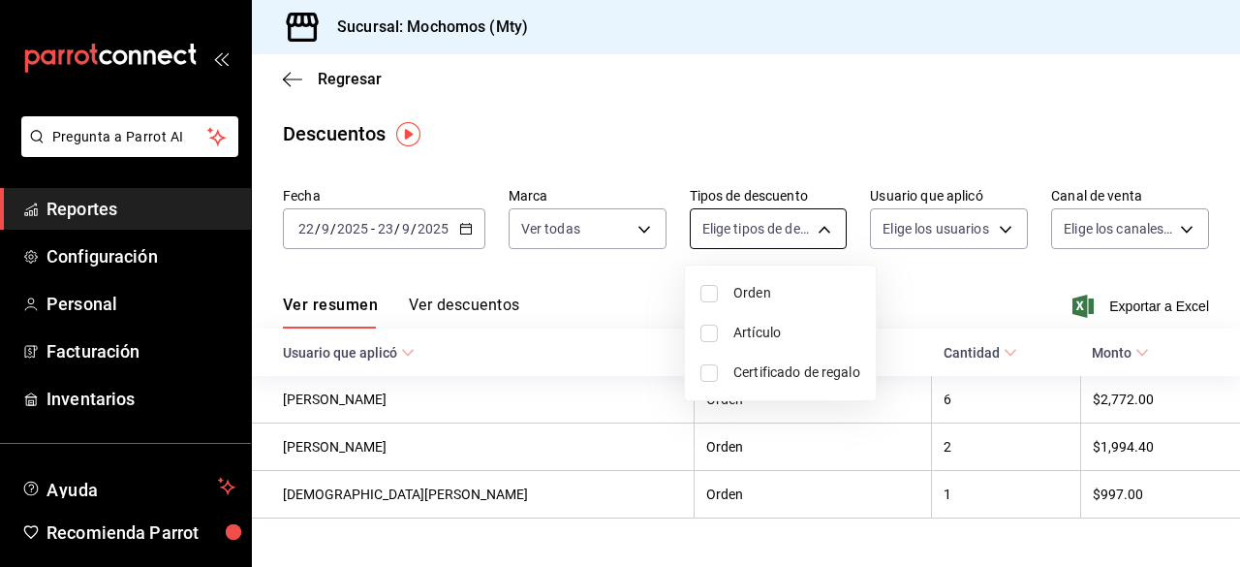
click at [812, 229] on body "Pregunta a Parrot AI Reportes Configuración Personal Facturación Inventarios Ay…" at bounding box center [620, 283] width 1240 height 567
click at [705, 291] on input "checkbox" at bounding box center [708, 293] width 17 height 17
checkbox input "true"
type input "ORDER"
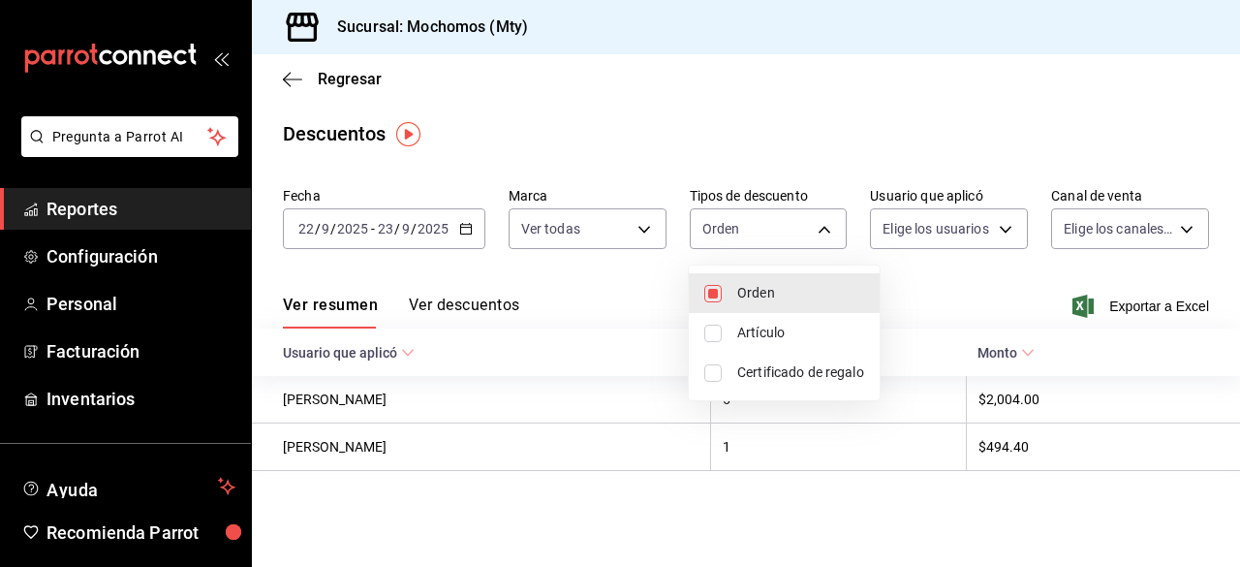
click at [709, 340] on input "checkbox" at bounding box center [712, 333] width 17 height 17
checkbox input "true"
type input "ORDER,ORDER_ITEM"
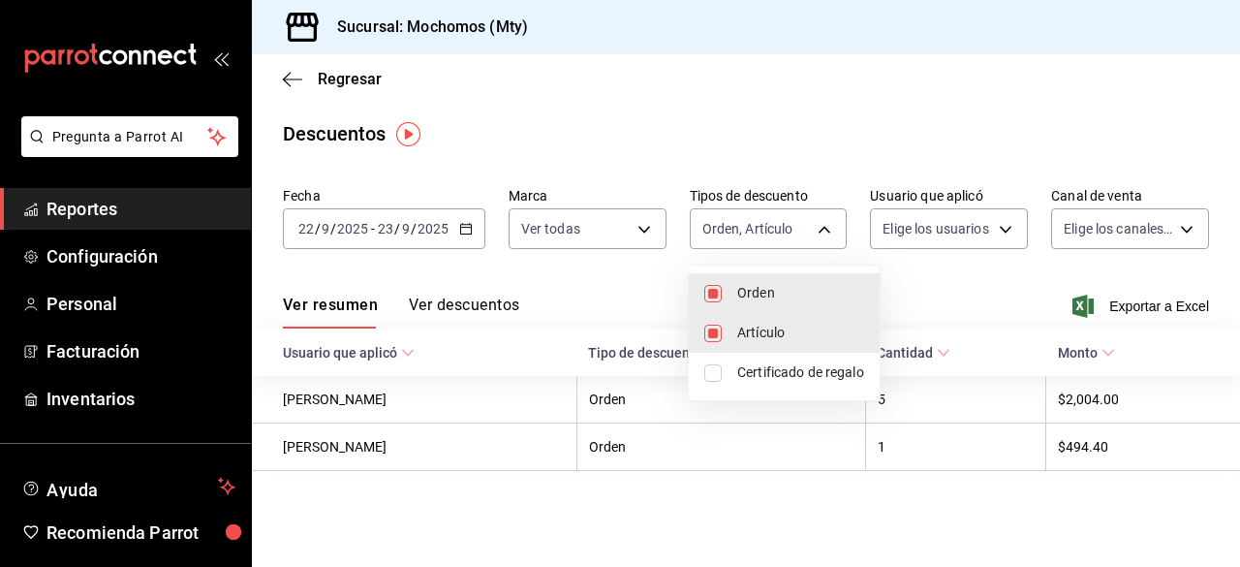
click at [709, 373] on input "checkbox" at bounding box center [712, 372] width 17 height 17
checkbox input "true"
type input "ORDER,ORDER_ITEM,CARD_REWARD"
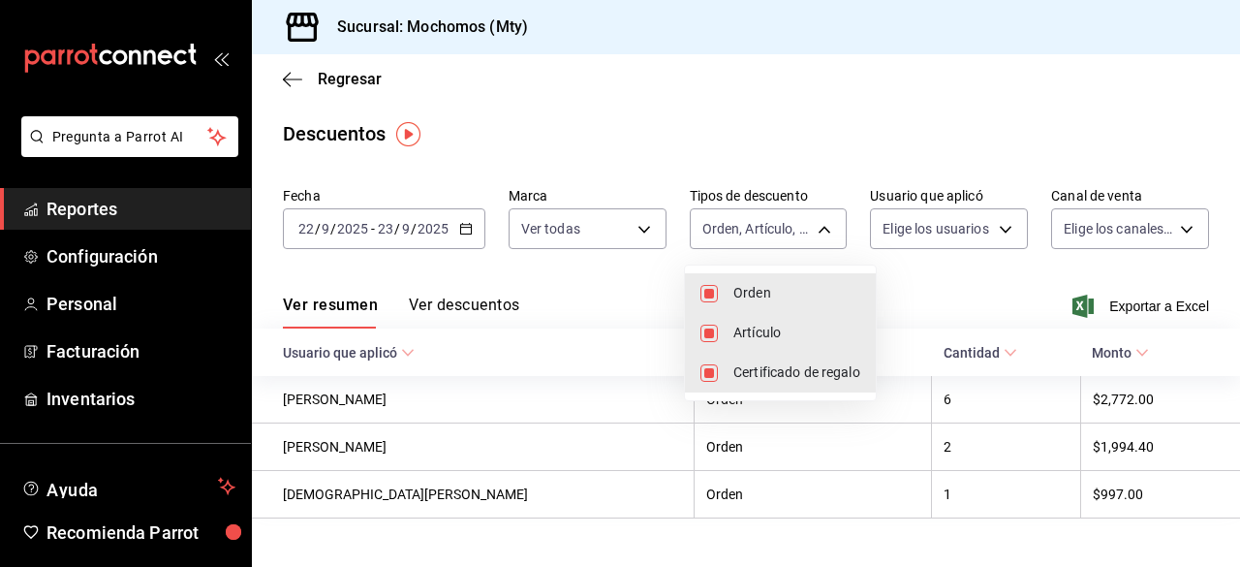
click at [980, 219] on div at bounding box center [620, 283] width 1240 height 567
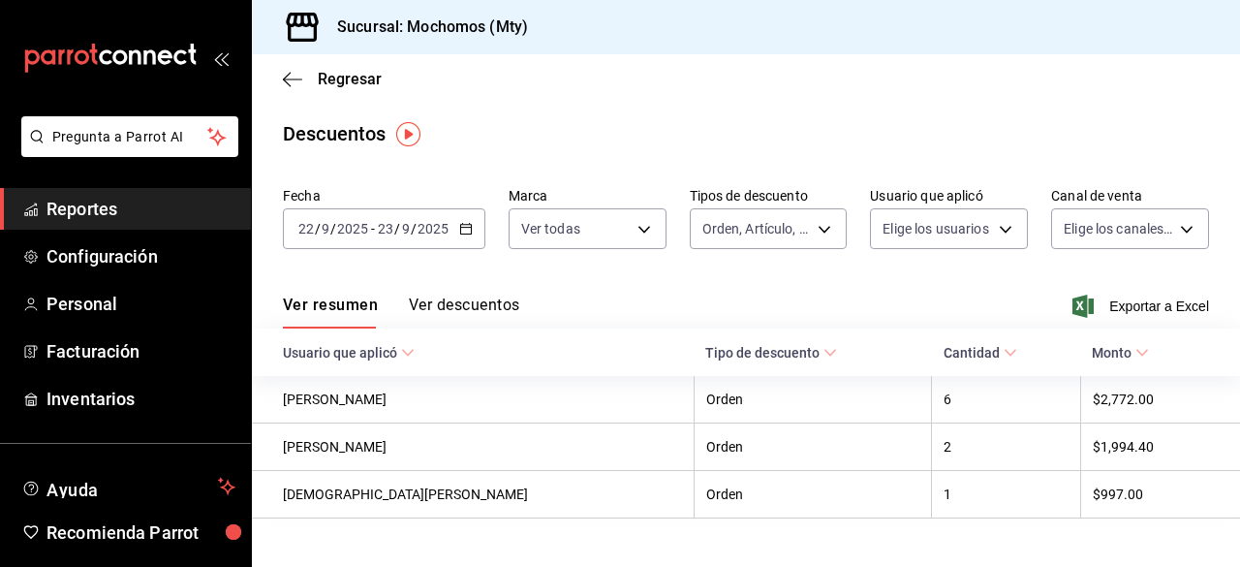
click at [980, 219] on body "Pregunta a Parrot AI Reportes Configuración Personal Facturación Inventarios Ay…" at bounding box center [620, 283] width 1240 height 567
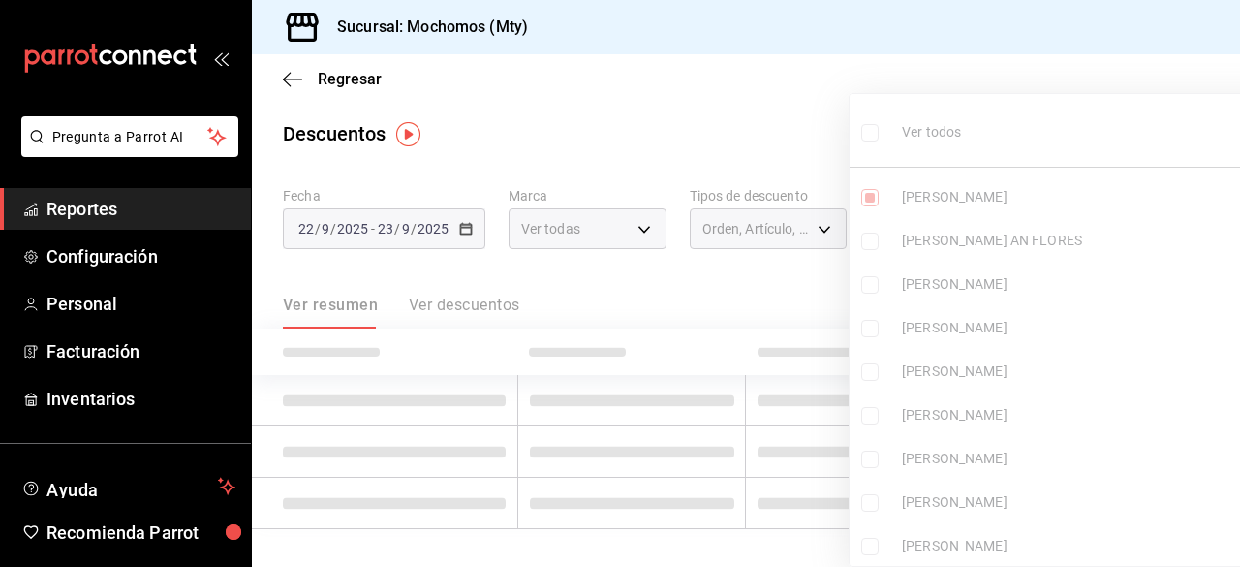
type input "da3fe0bf-9cae-42f0-8d99-93c2ae9c0243"
click at [870, 135] on ul "Ver todos [PERSON_NAME] [PERSON_NAME] AN [PERSON_NAME] [PERSON_NAME] [PERSON_NA…" at bounding box center [1072, 336] width 445 height 484
click at [871, 119] on label at bounding box center [873, 132] width 25 height 28
click at [871, 124] on input "checkbox" at bounding box center [869, 132] width 17 height 17
checkbox input "false"
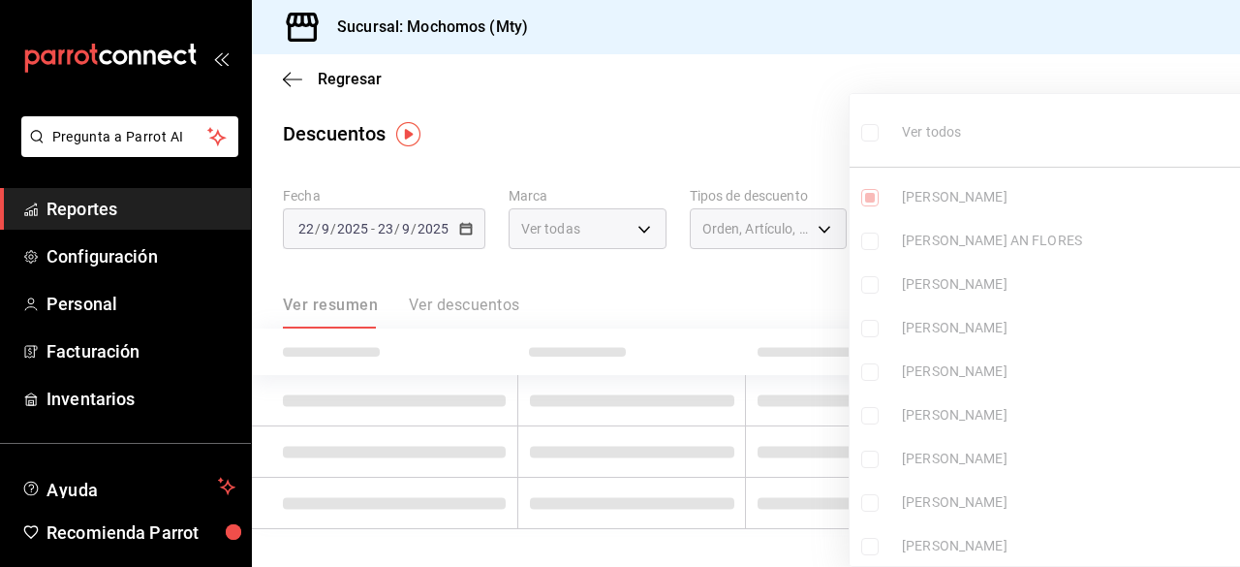
click at [872, 133] on ul "Ver todos [PERSON_NAME] [PERSON_NAME] AN [PERSON_NAME] [PERSON_NAME] [PERSON_NA…" at bounding box center [1072, 336] width 445 height 484
checkbox input "false"
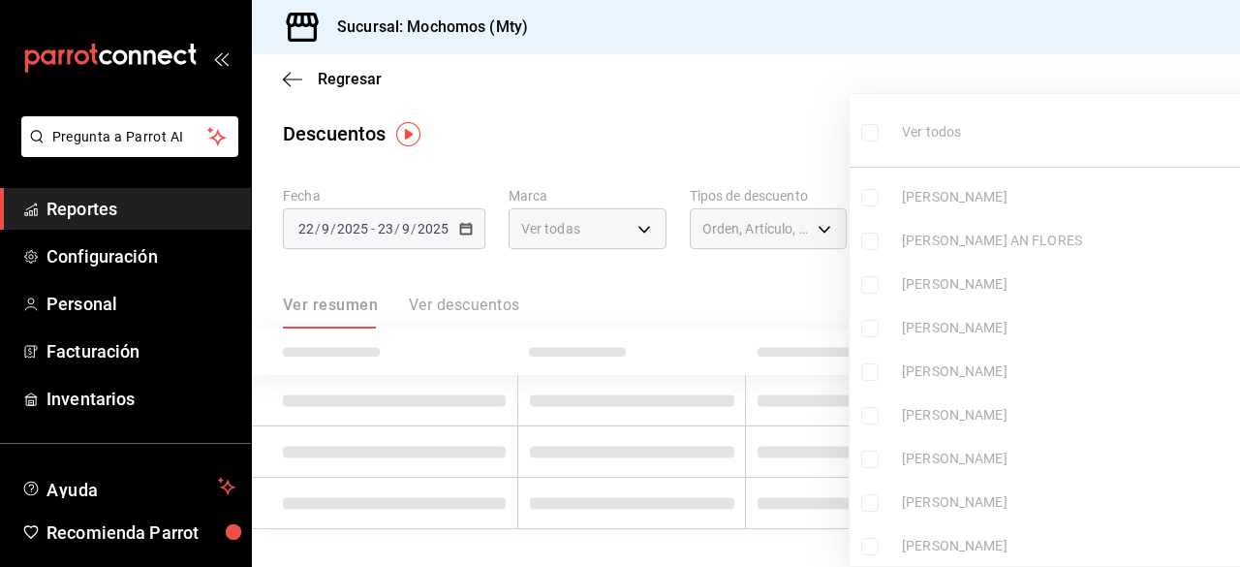
checkbox input "false"
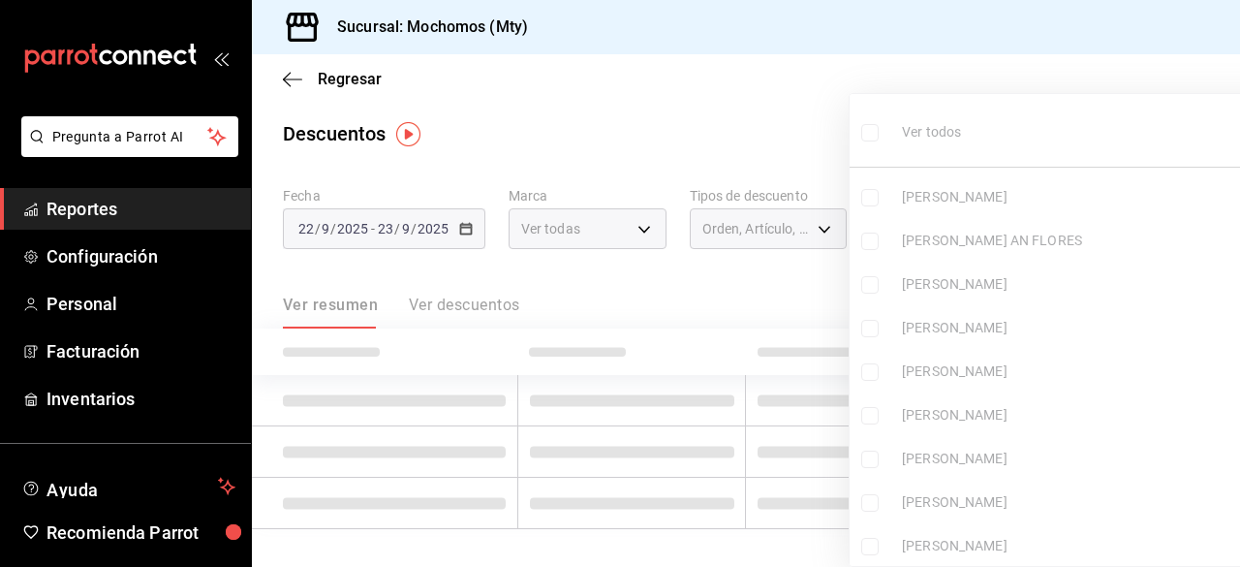
checkbox input "false"
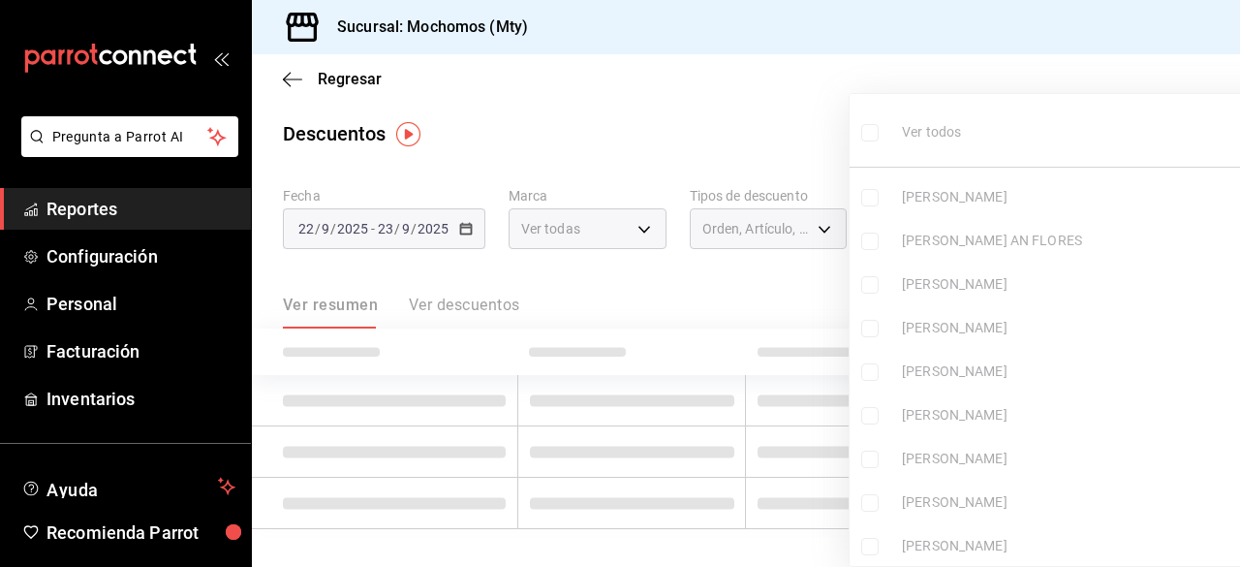
checkbox input "false"
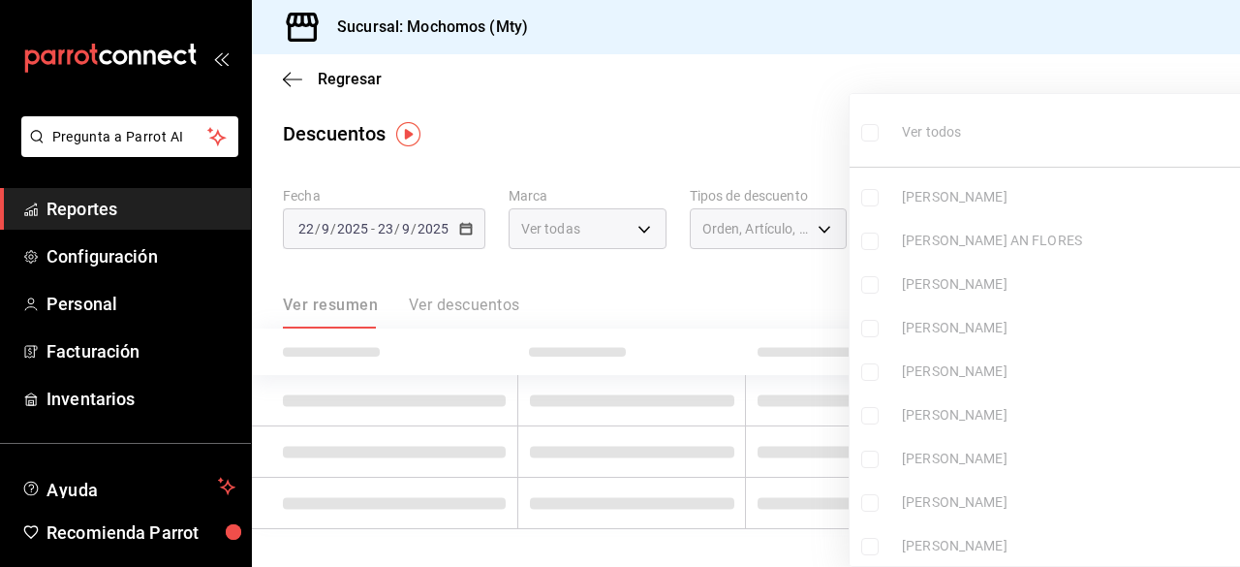
checkbox input "false"
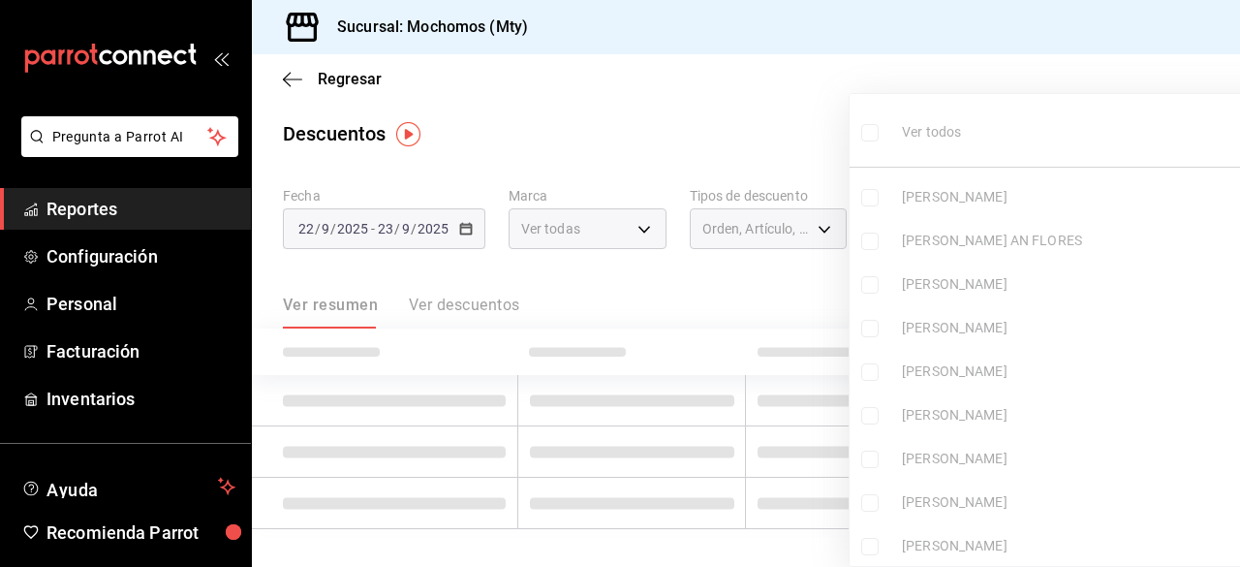
checkbox input "false"
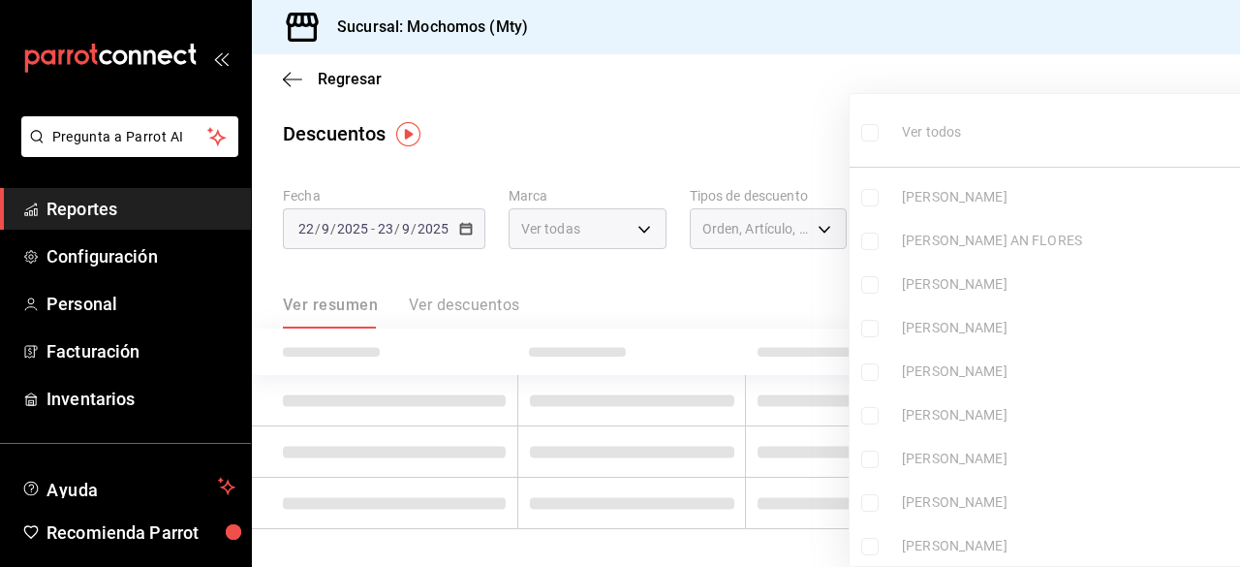
checkbox input "false"
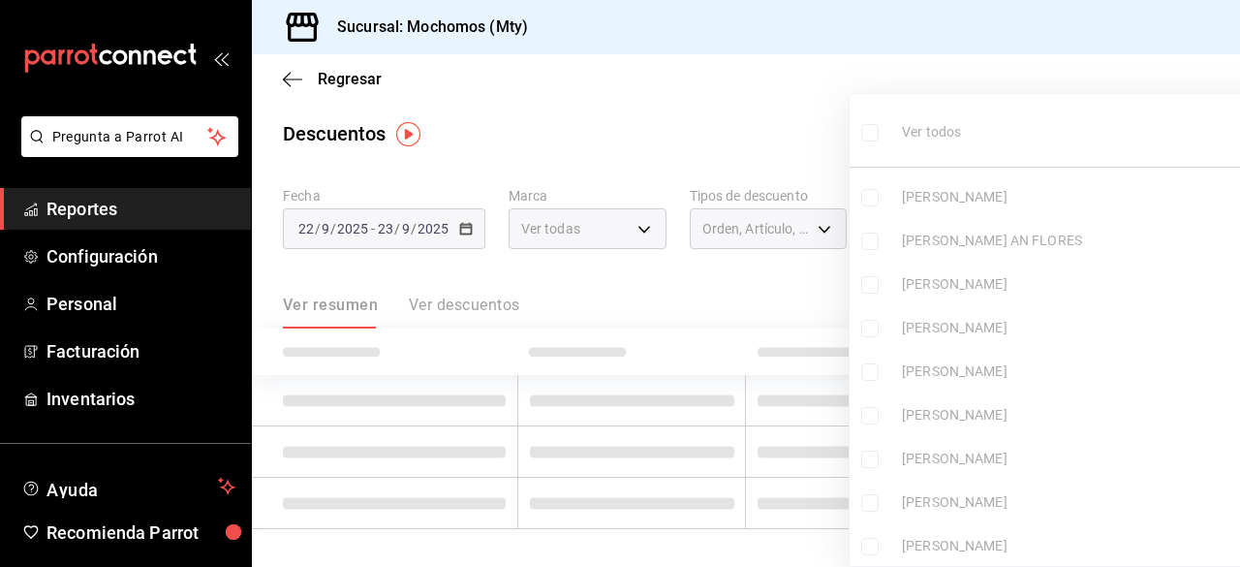
checkbox input "false"
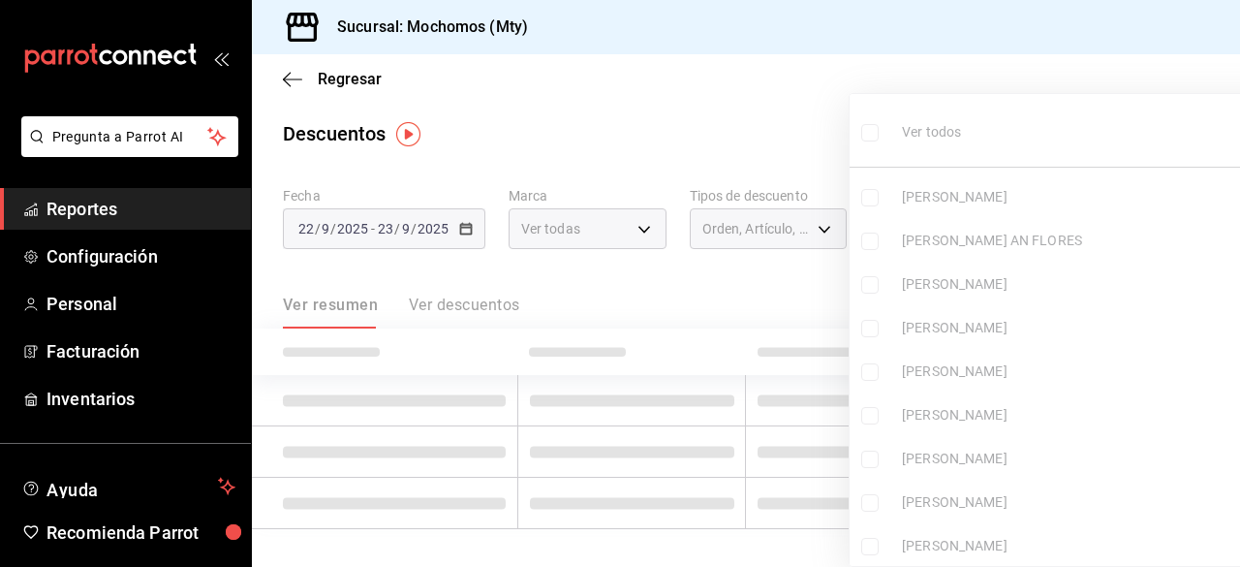
checkbox input "false"
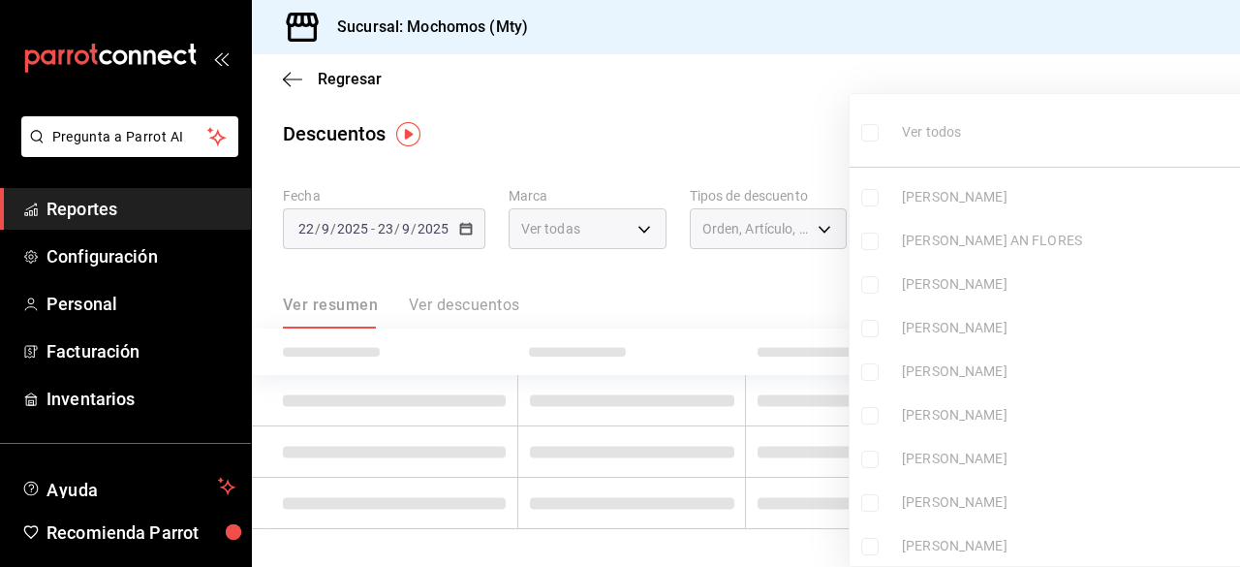
checkbox input "false"
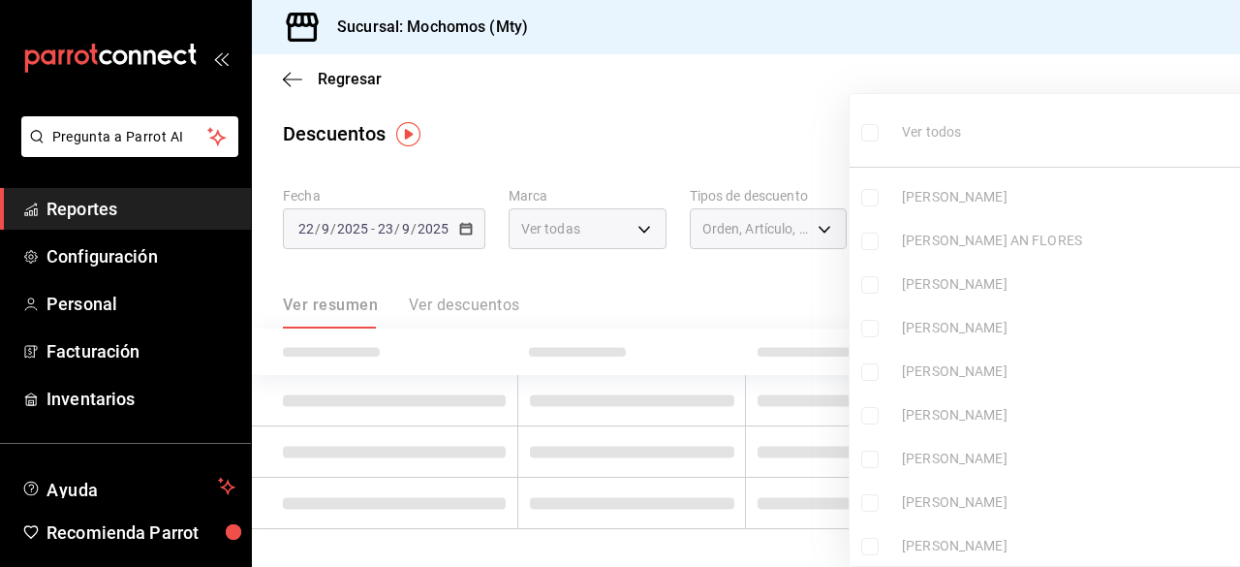
checkbox input "false"
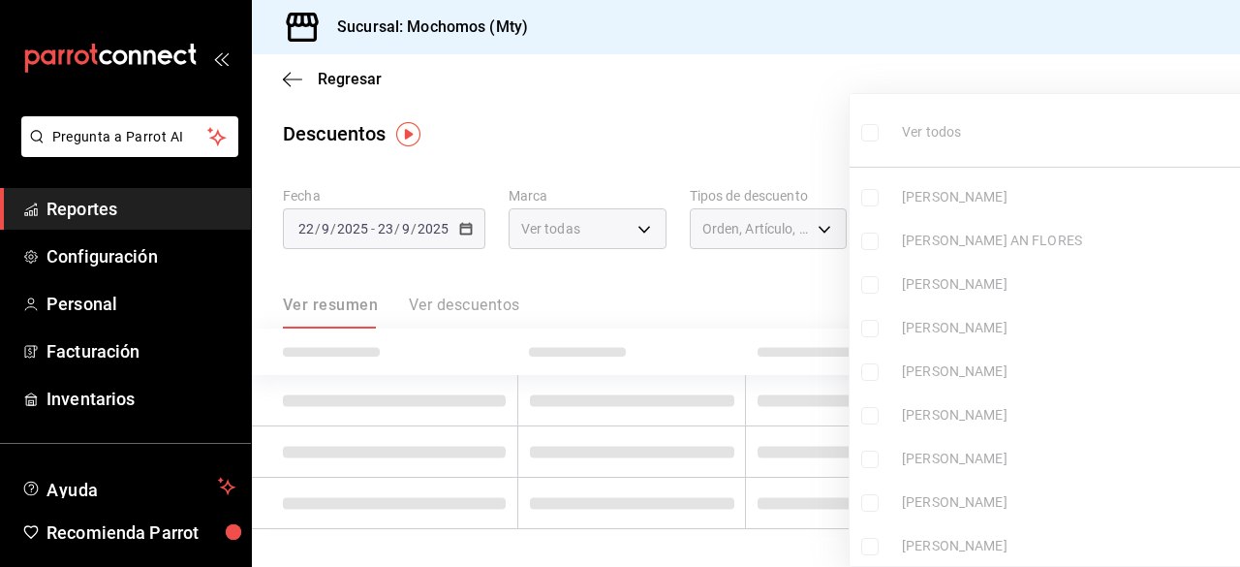
checkbox input "false"
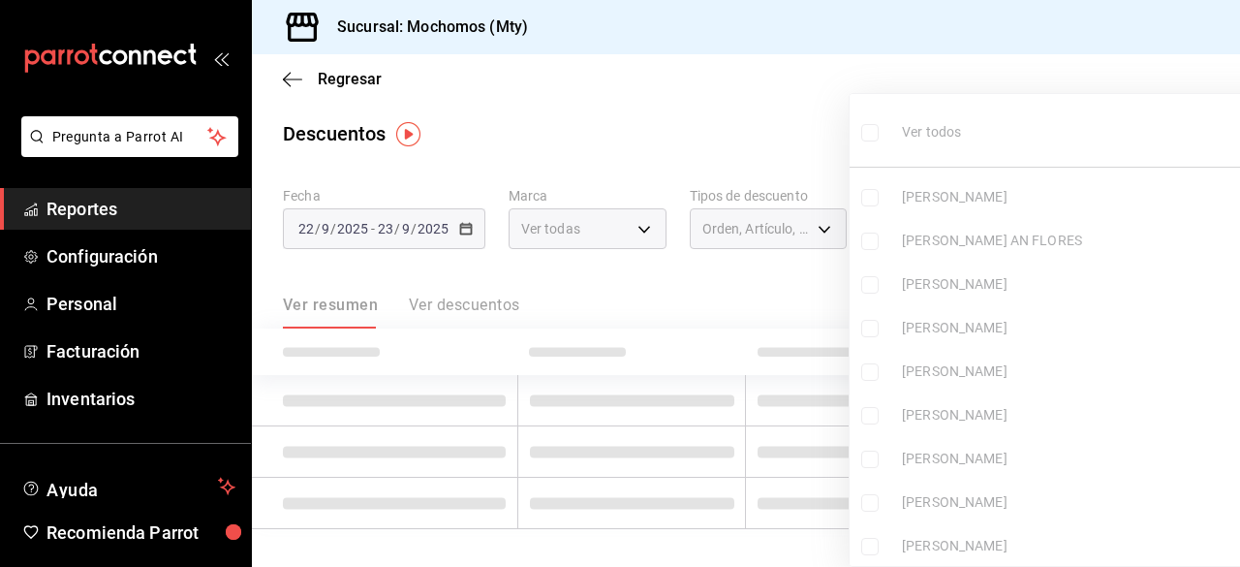
checkbox input "false"
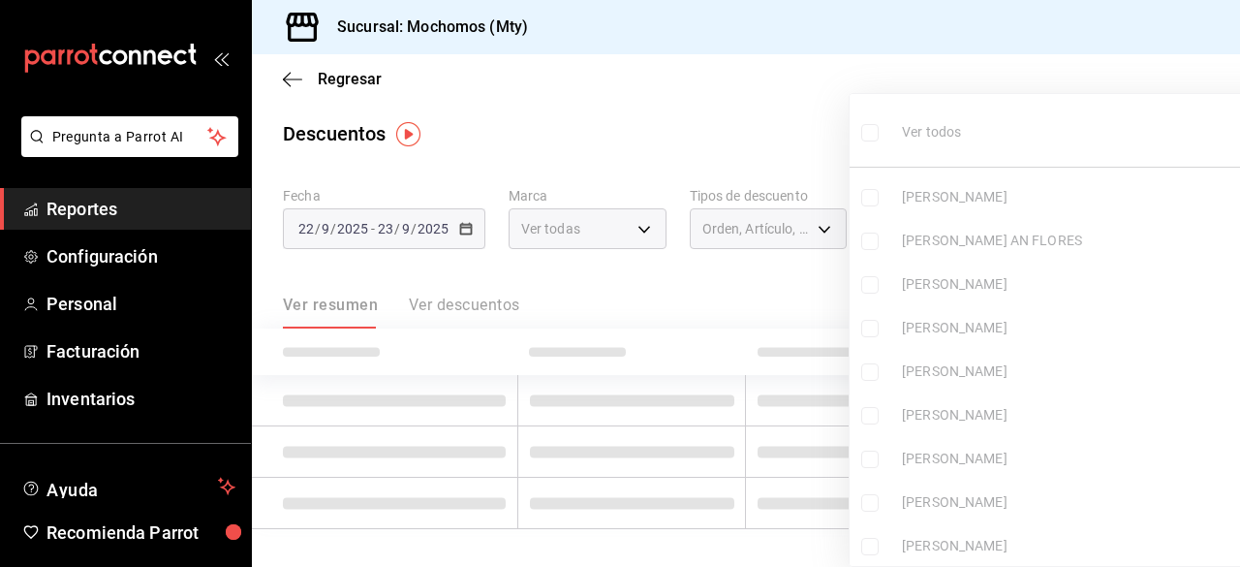
checkbox input "false"
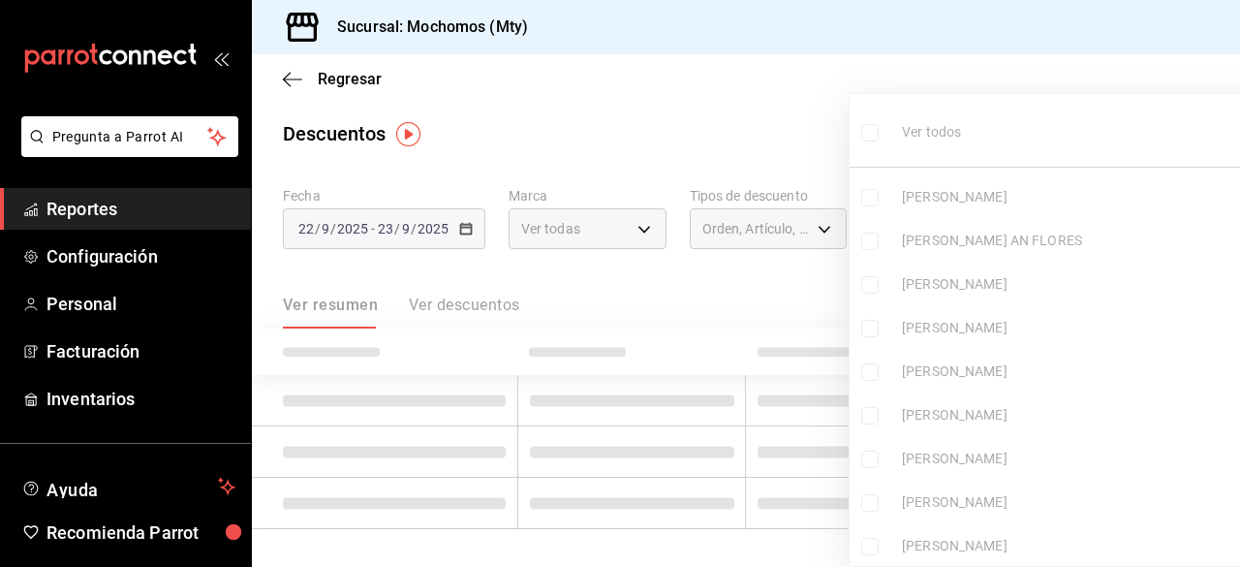
checkbox input "false"
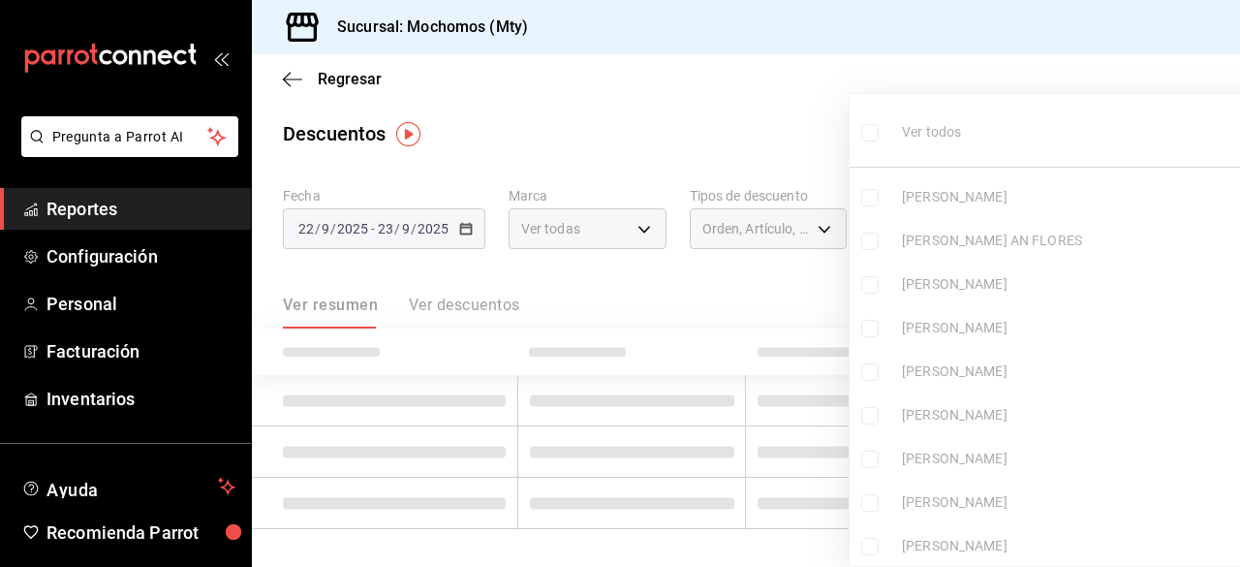
checkbox input "false"
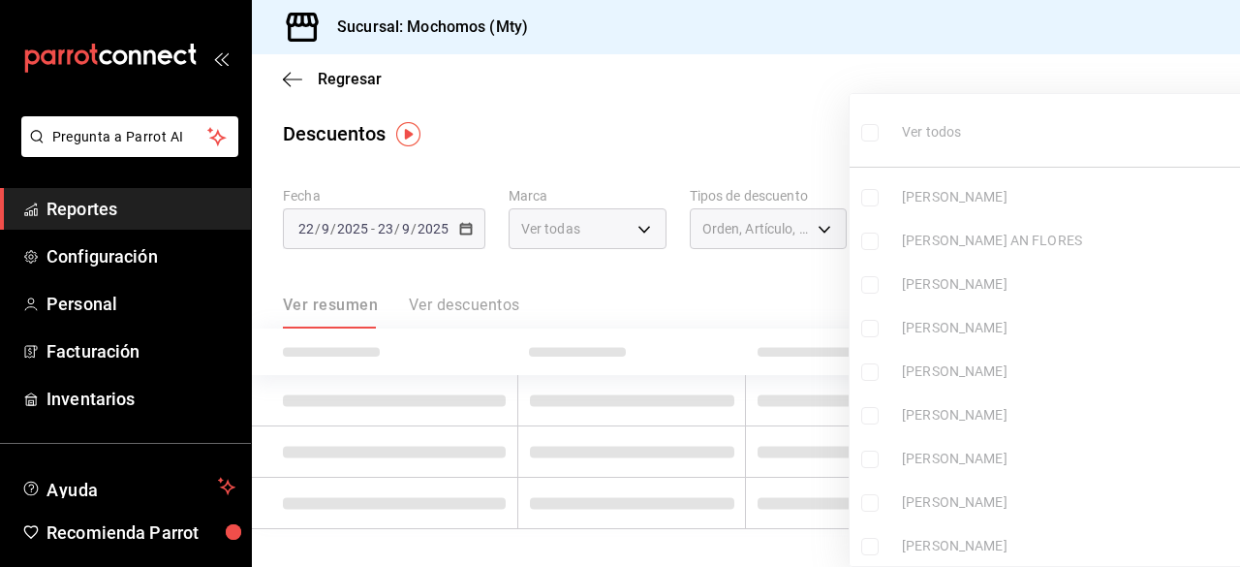
checkbox input "false"
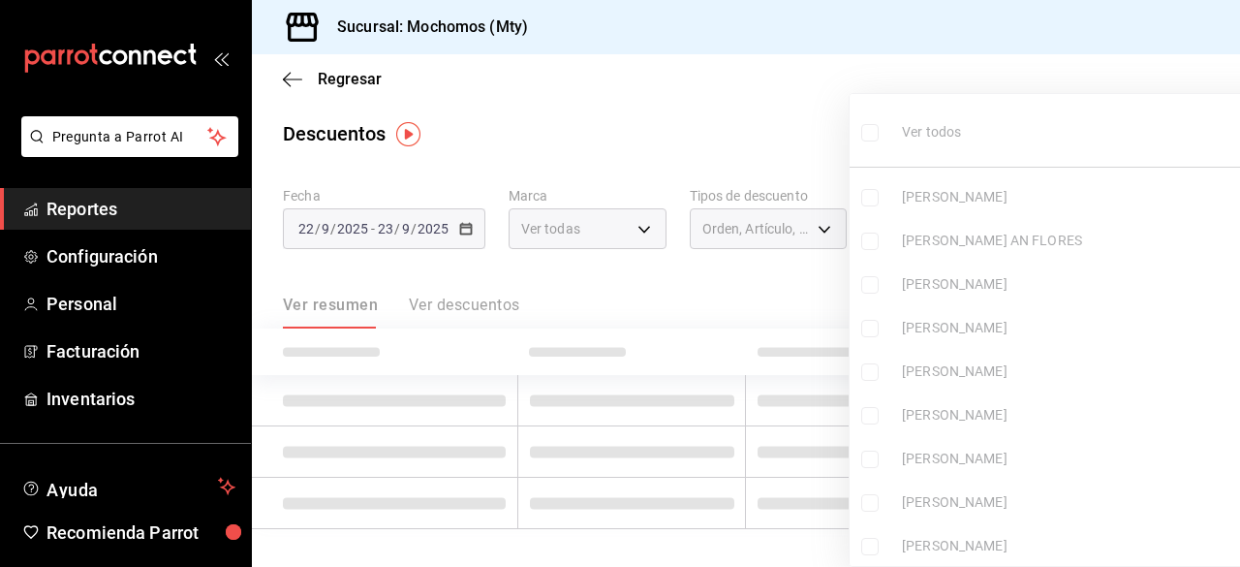
checkbox input "false"
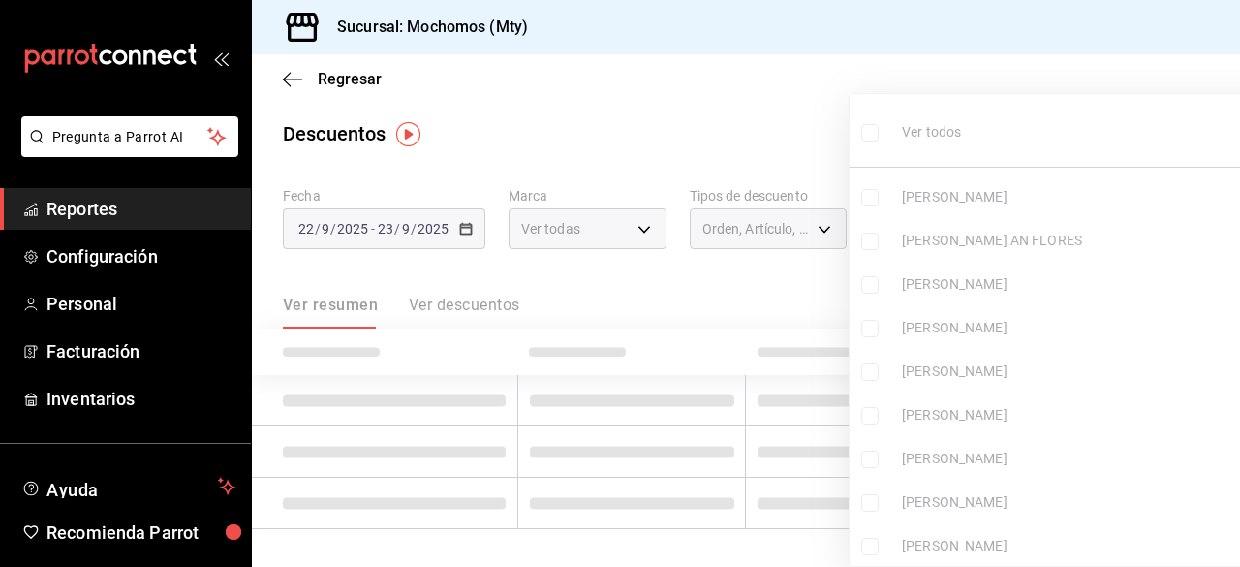
checkbox input "false"
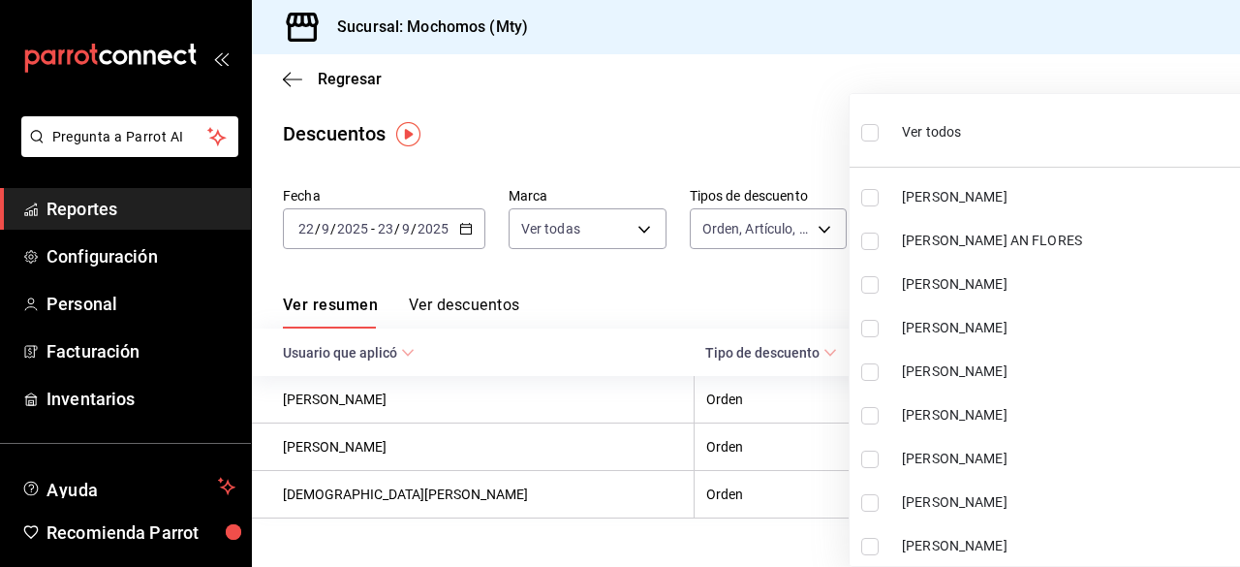
click at [871, 133] on input "checkbox" at bounding box center [869, 132] width 17 height 17
click at [869, 136] on ul "Ver todos [PERSON_NAME] [PERSON_NAME] AN [PERSON_NAME] [PERSON_NAME] [PERSON_NA…" at bounding box center [1072, 336] width 445 height 484
click at [759, 126] on div at bounding box center [620, 283] width 1240 height 567
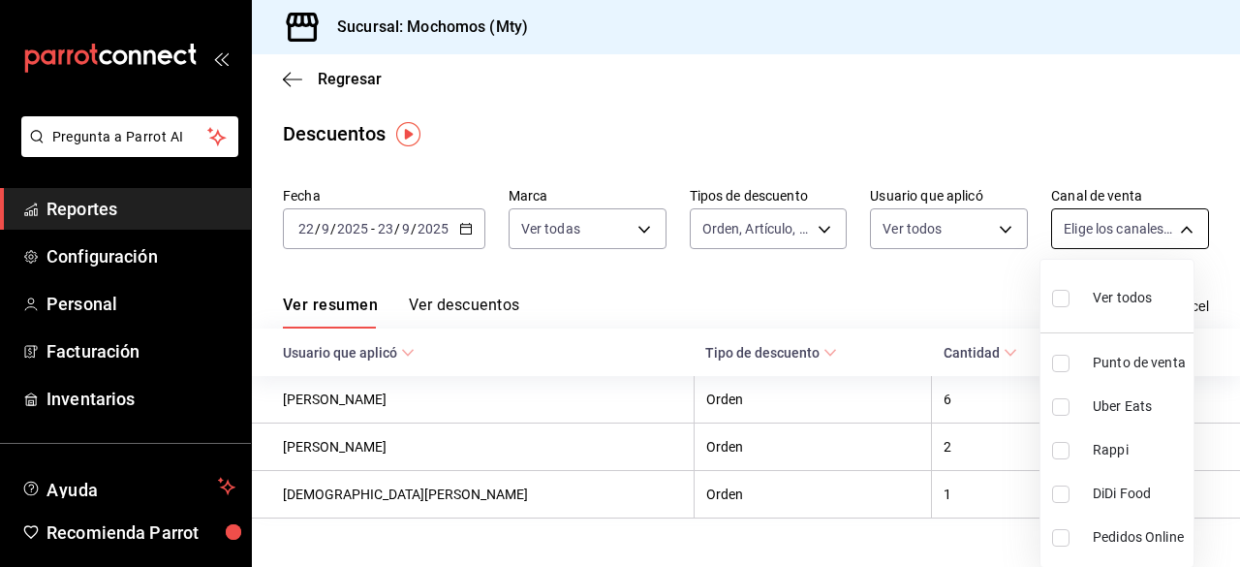
click at [1149, 227] on body "Pregunta a Parrot AI Reportes Configuración Personal Facturación Inventarios Ay…" at bounding box center [620, 283] width 1240 height 567
click at [1054, 301] on input "checkbox" at bounding box center [1060, 298] width 17 height 17
click at [847, 57] on div at bounding box center [620, 283] width 1240 height 567
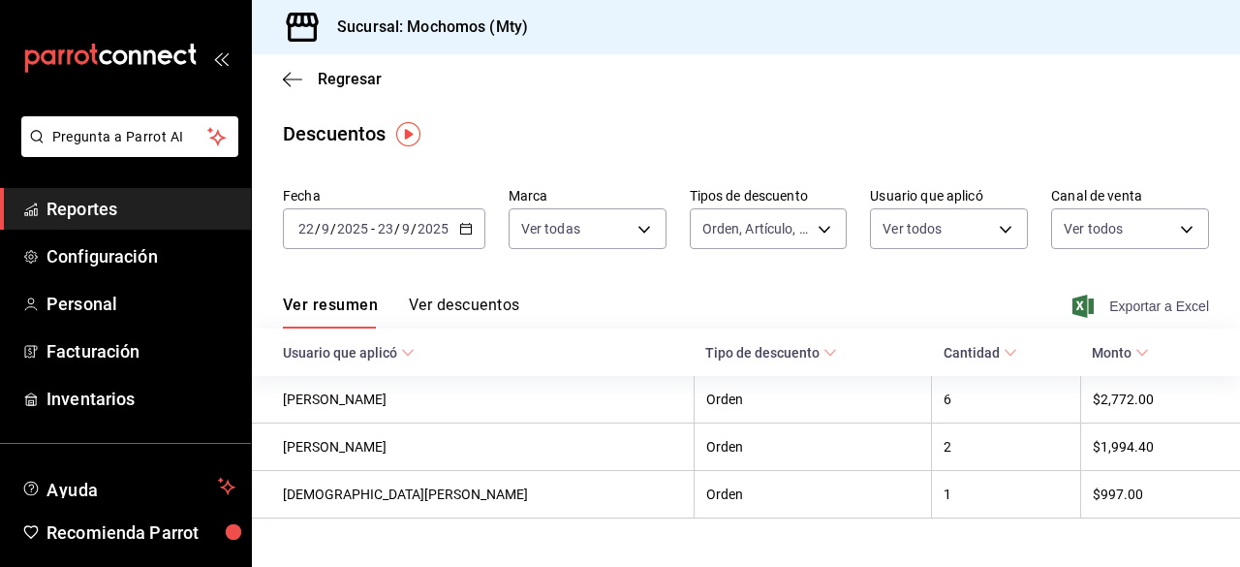
click at [1085, 304] on span "Exportar a Excel" at bounding box center [1142, 305] width 133 height 23
